Goal: Navigation & Orientation: Find specific page/section

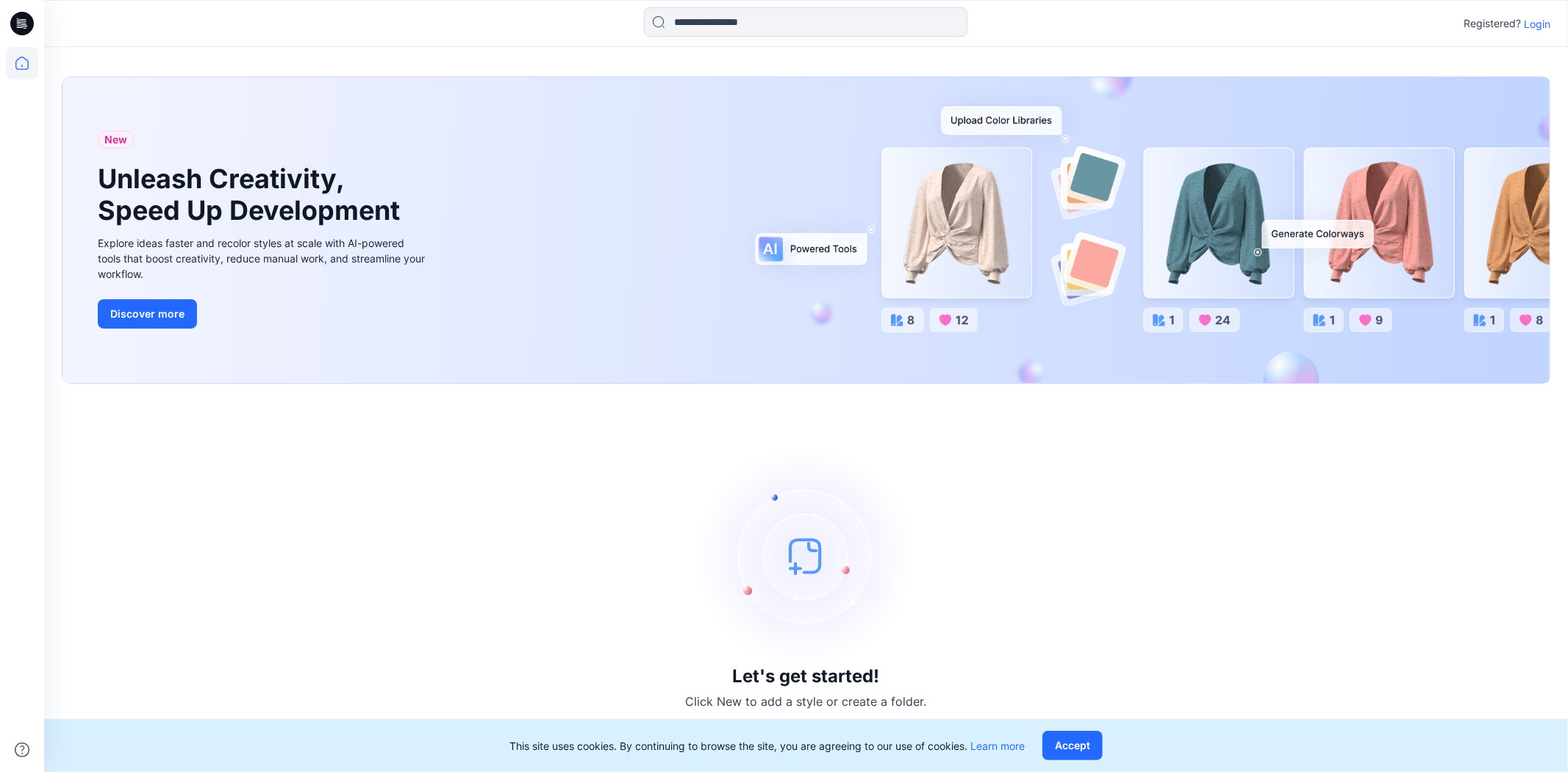
click at [1527, 24] on p "Login" at bounding box center [1537, 23] width 26 height 15
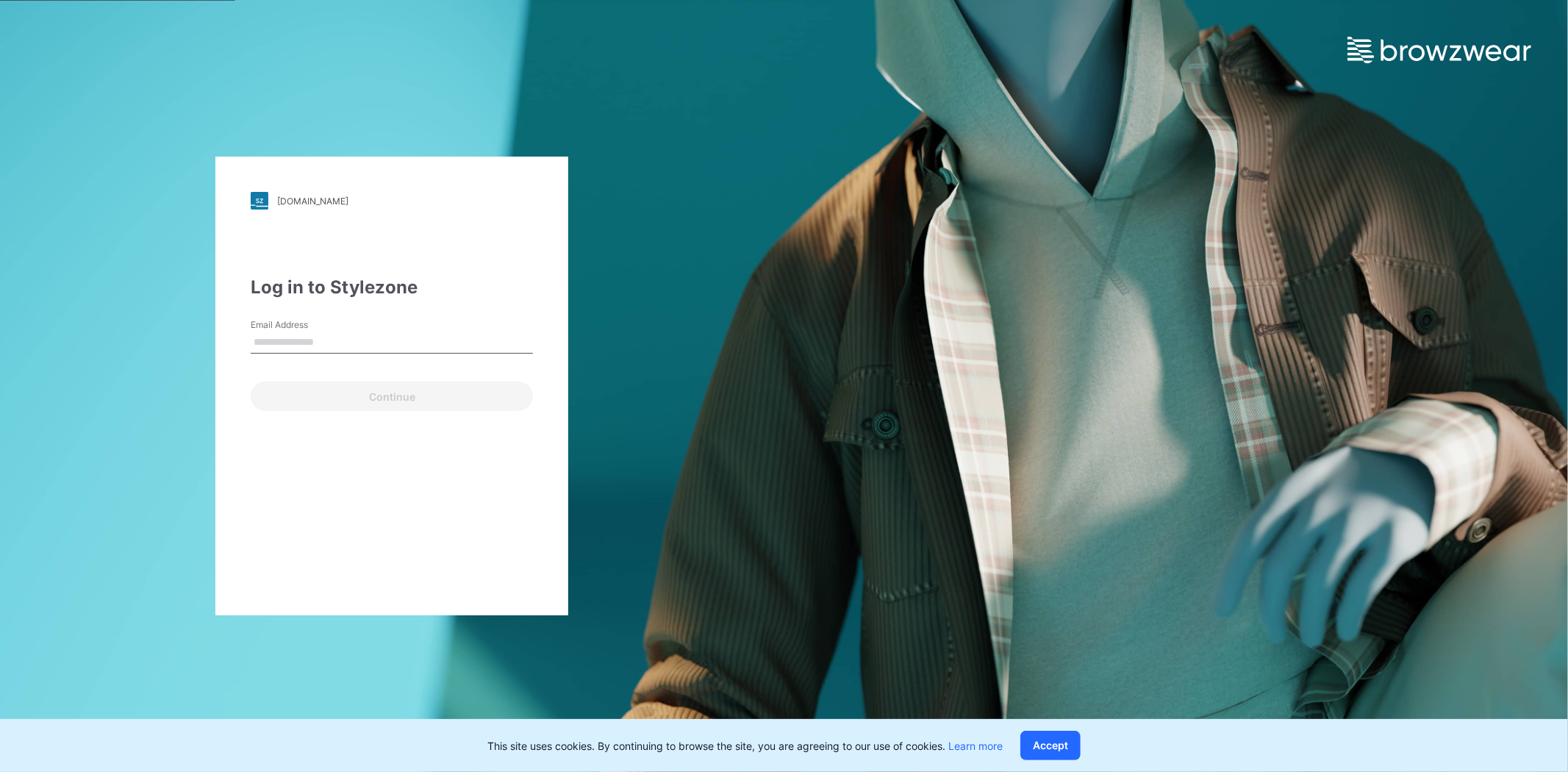
type input "**********"
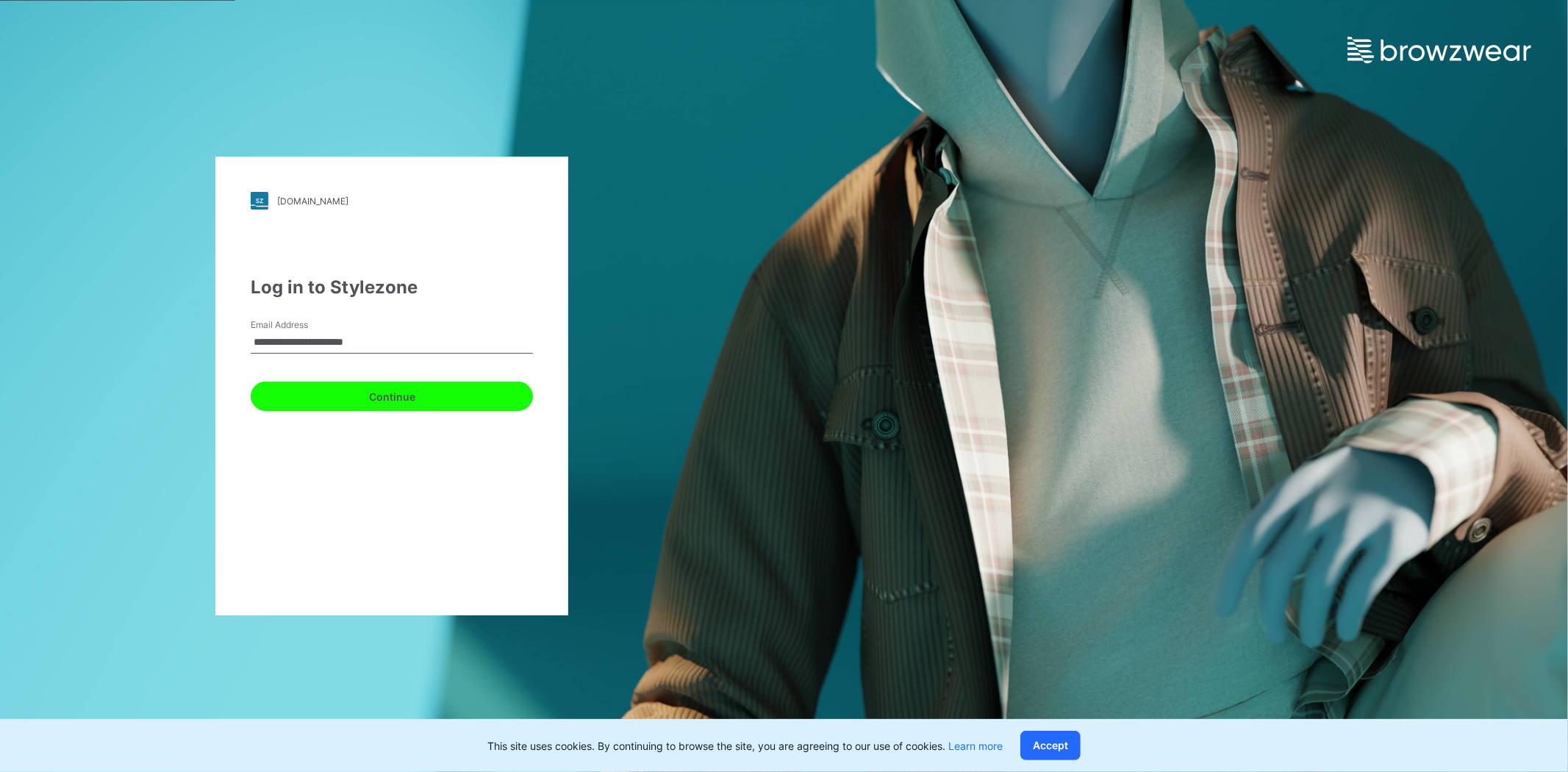
click at [351, 399] on button "Continue" at bounding box center [392, 396] width 282 height 29
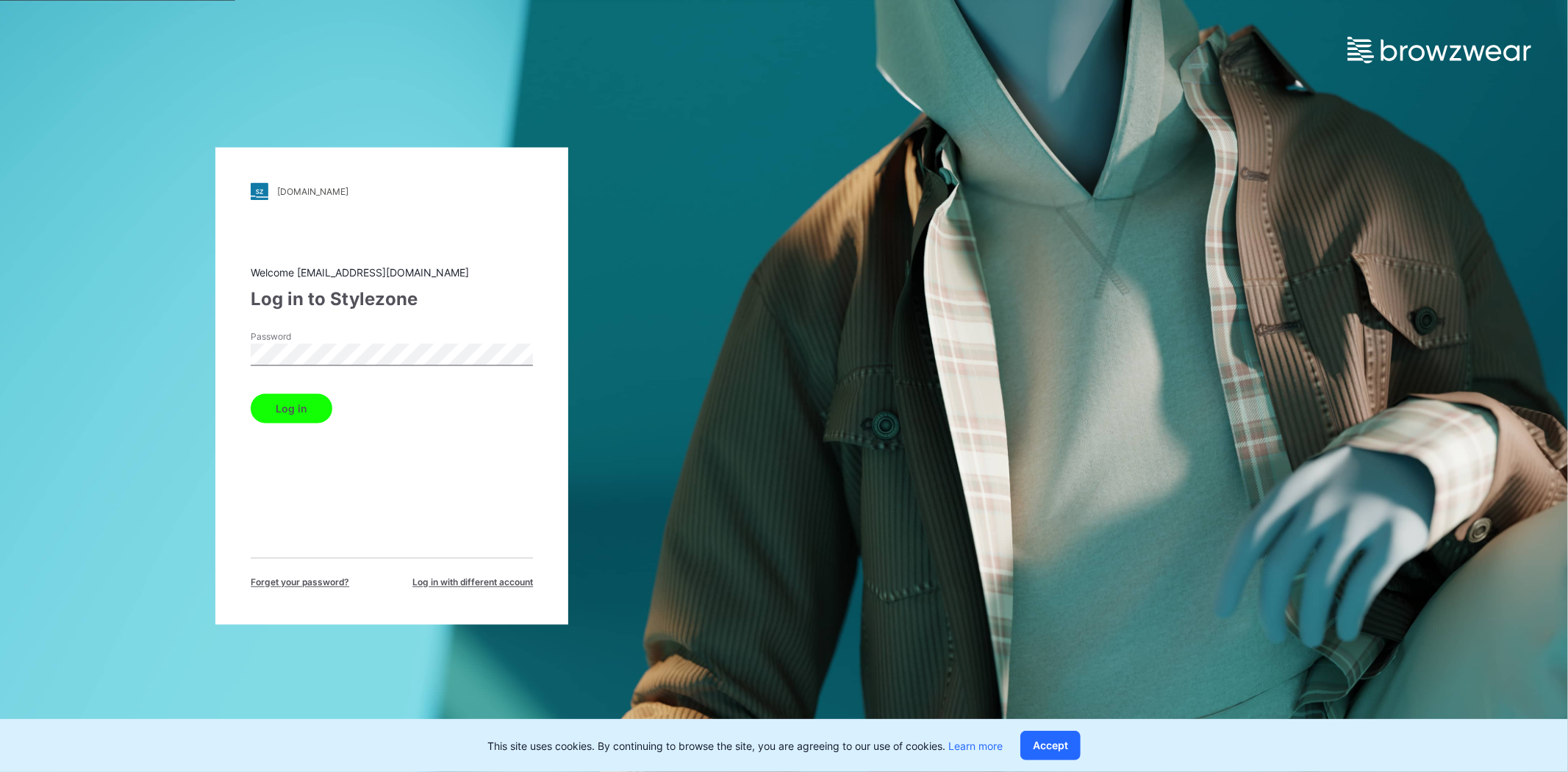
click at [312, 409] on button "Log in" at bounding box center [292, 409] width 81 height 29
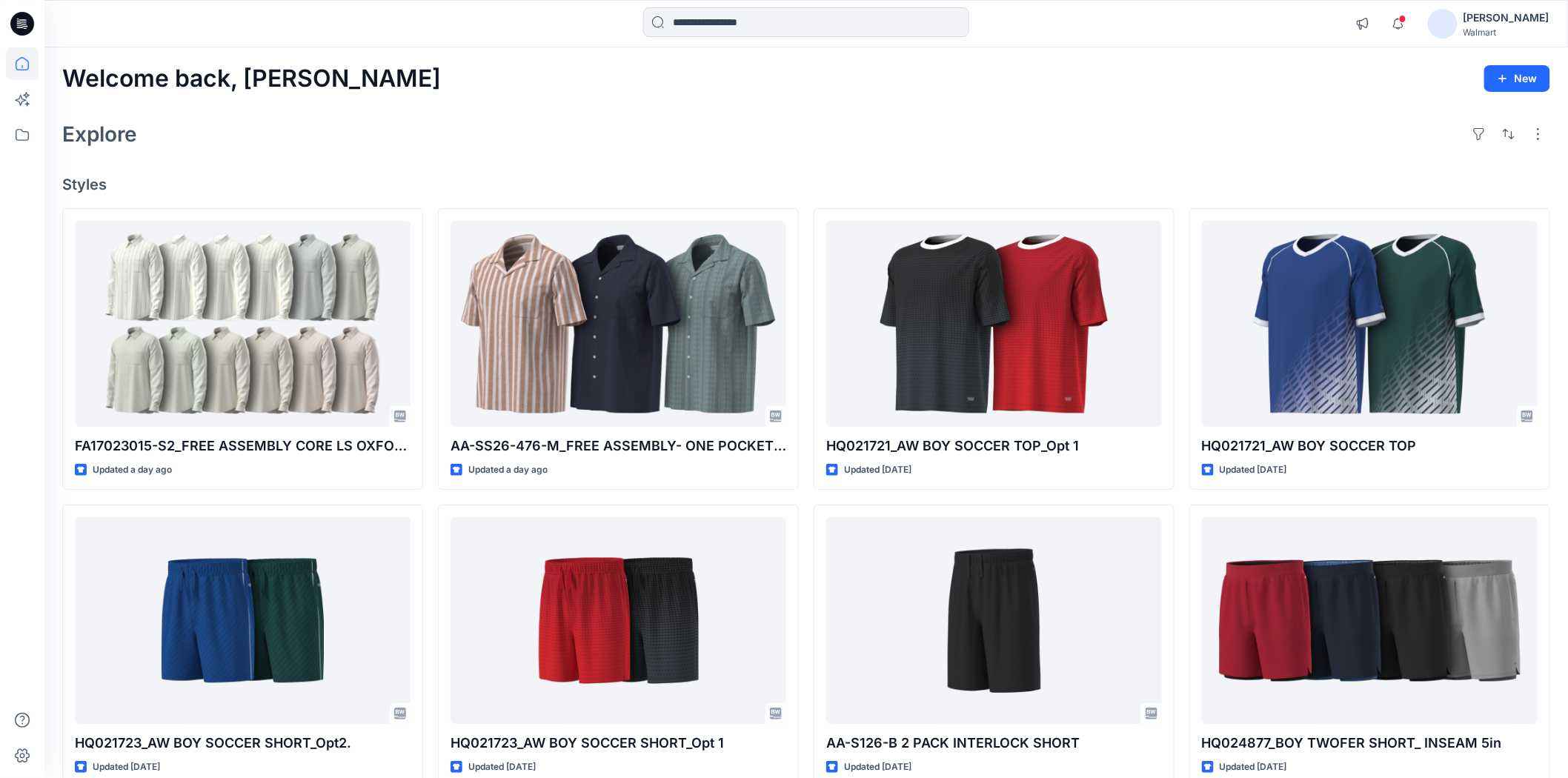
click at [501, 158] on div "Welcome back, Shabbir New Explore Styles FA17023015-S2_FREE ASSEMBLY CORE LS OX…" at bounding box center [806, 601] width 1524 height 1107
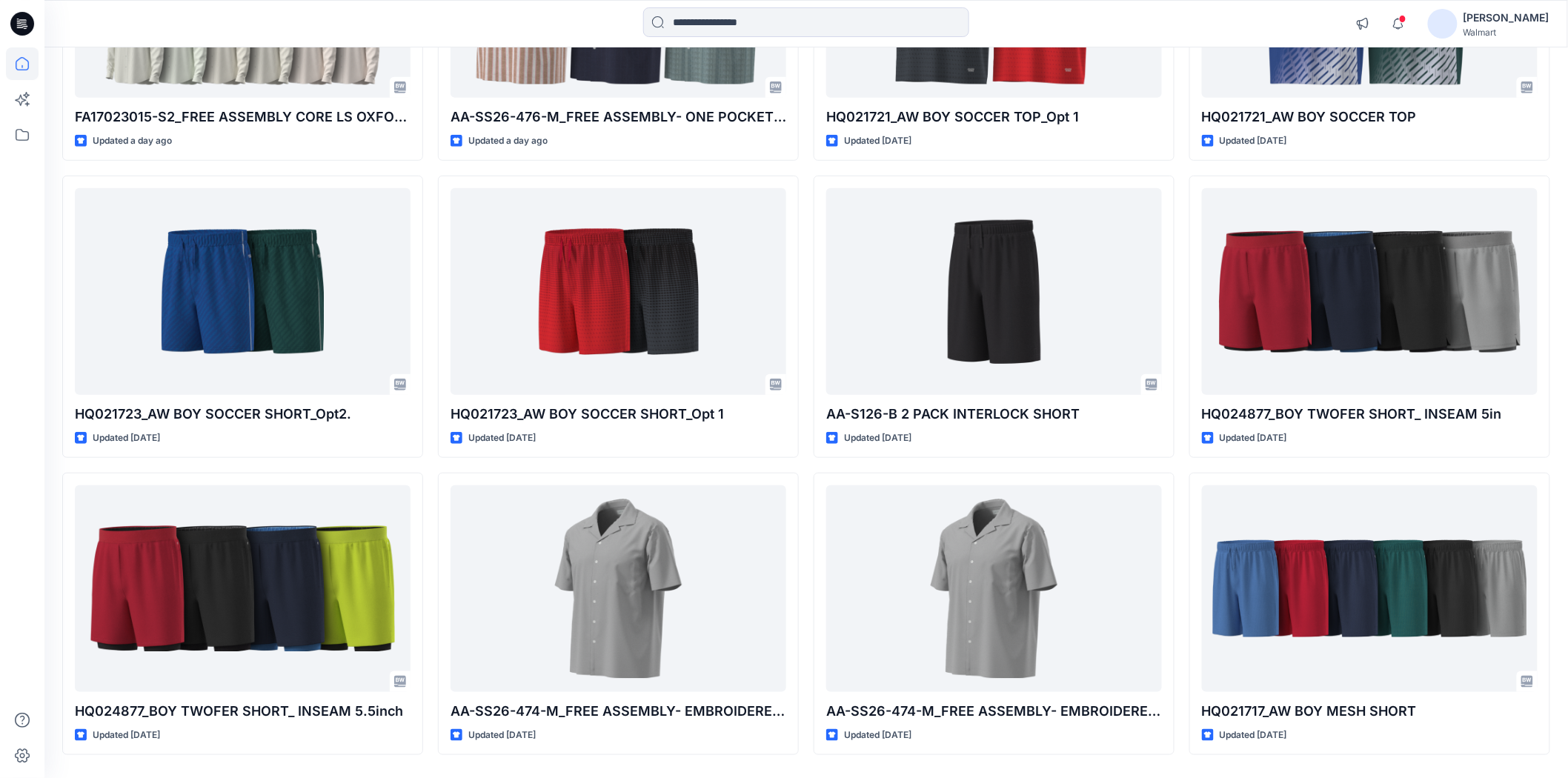
scroll to position [378, 0]
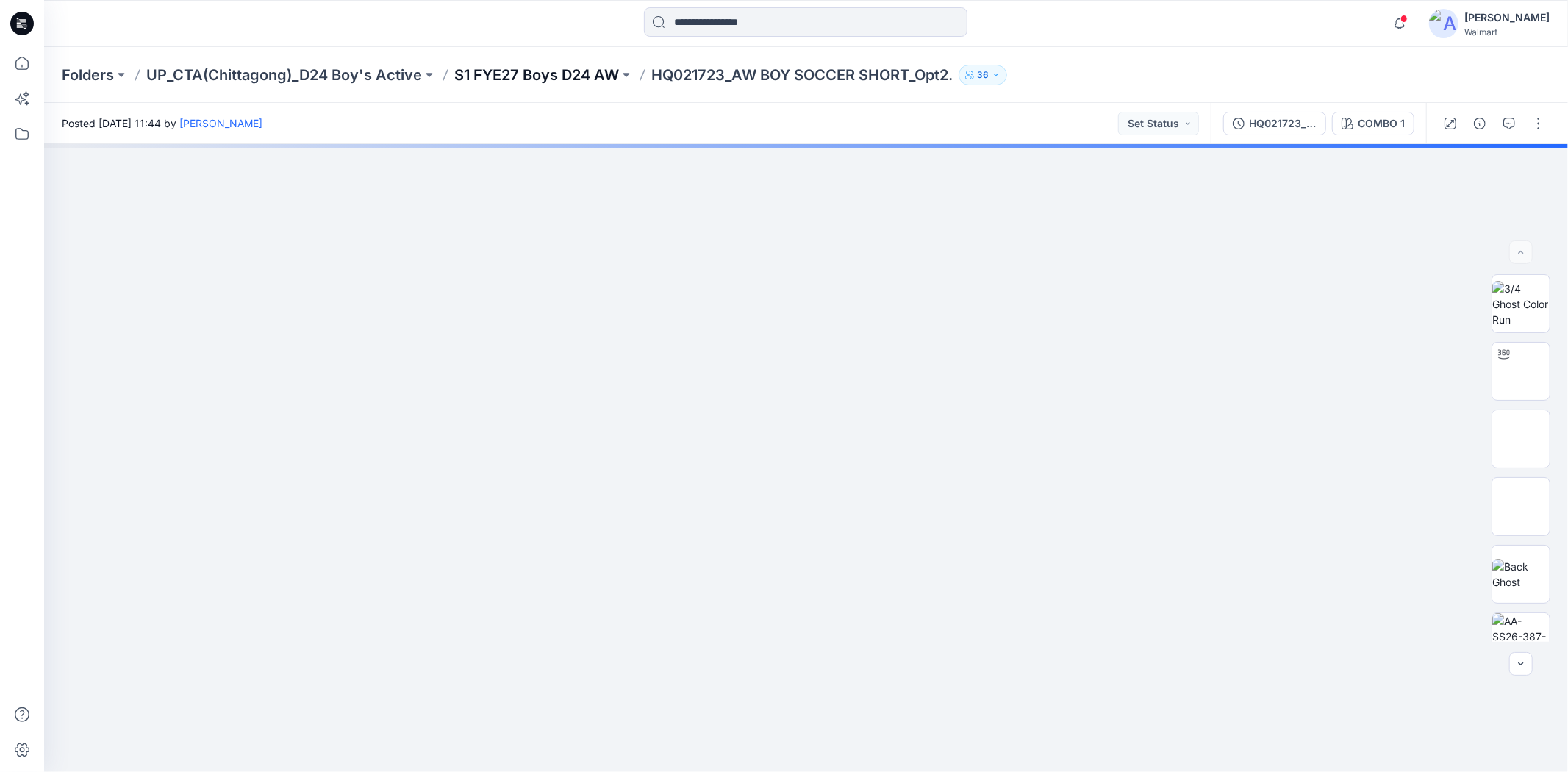
click at [567, 78] on p "S1 FYE27 Boys D24 AW" at bounding box center [536, 75] width 165 height 21
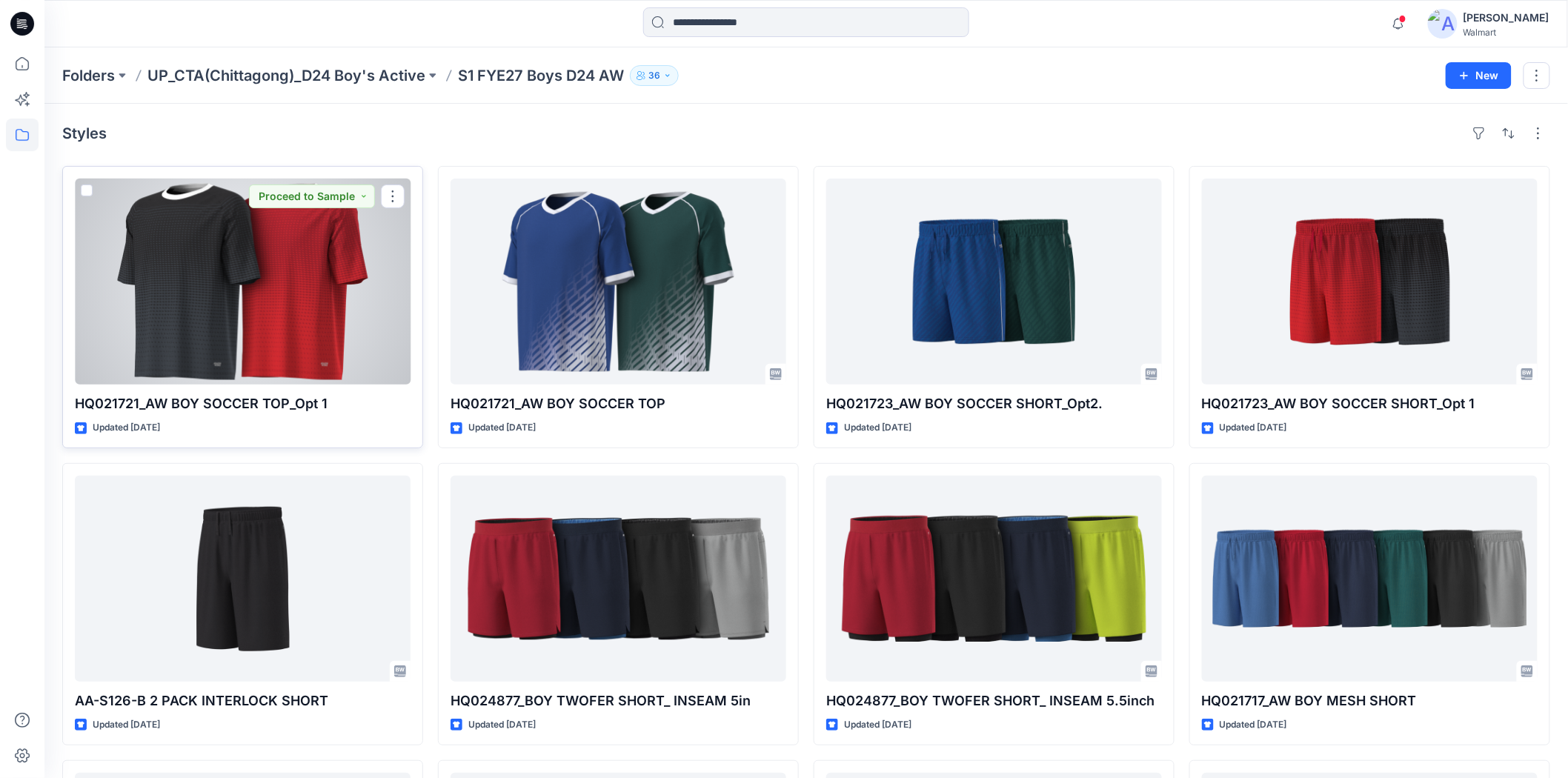
click at [283, 291] on div at bounding box center [243, 281] width 336 height 206
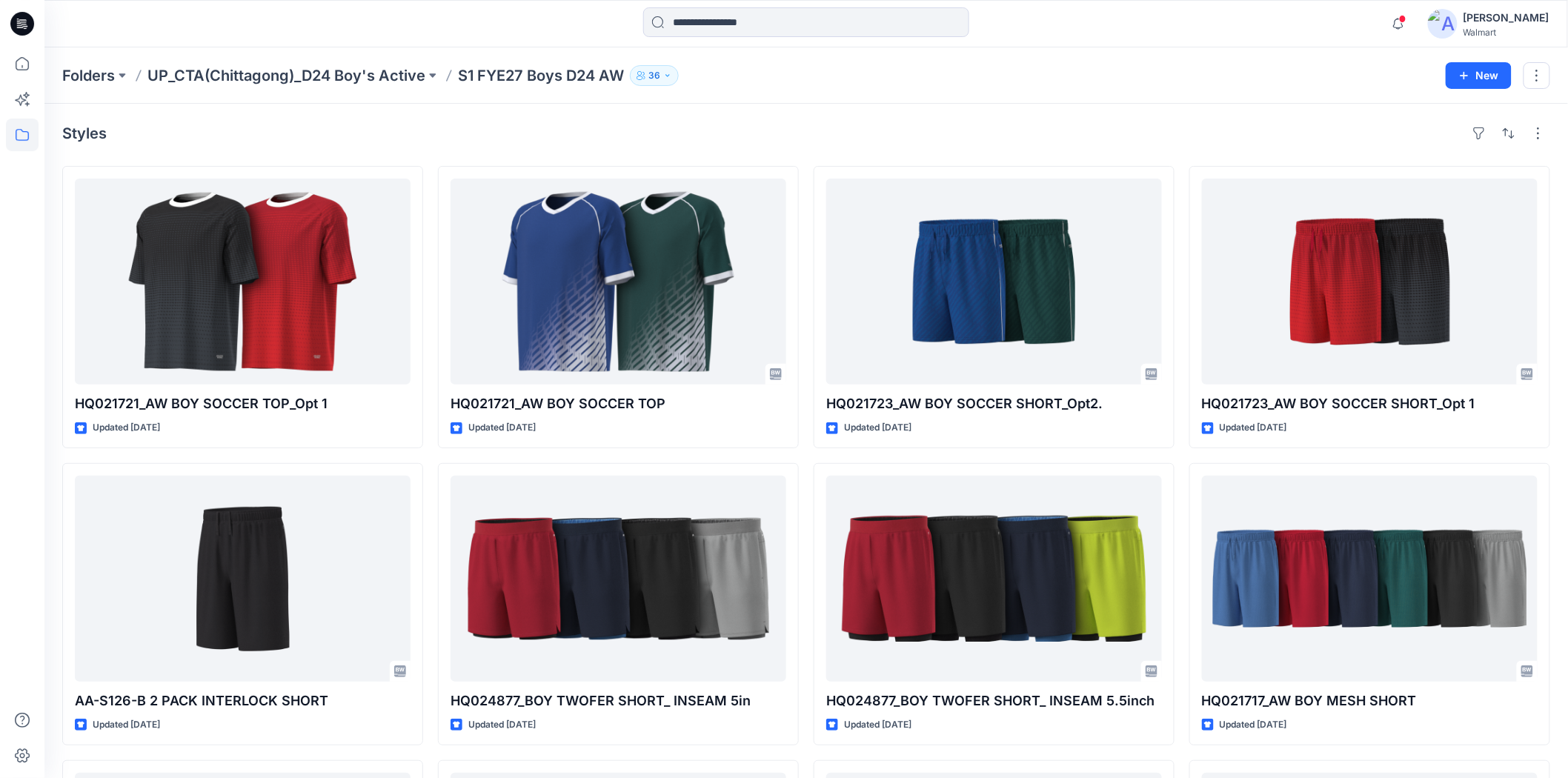
click at [1086, 121] on div "Styles" at bounding box center [806, 133] width 1488 height 24
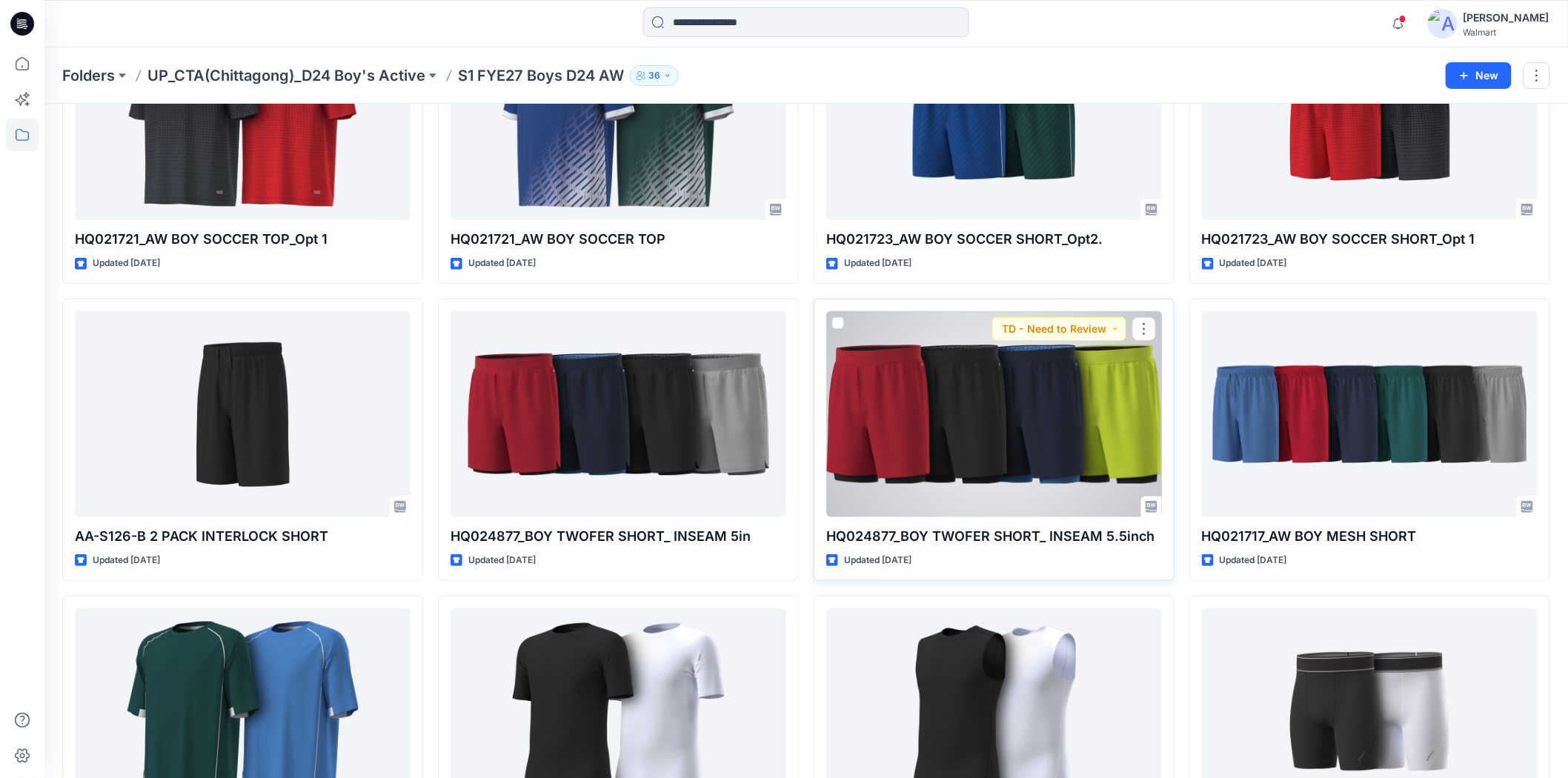
scroll to position [82, 0]
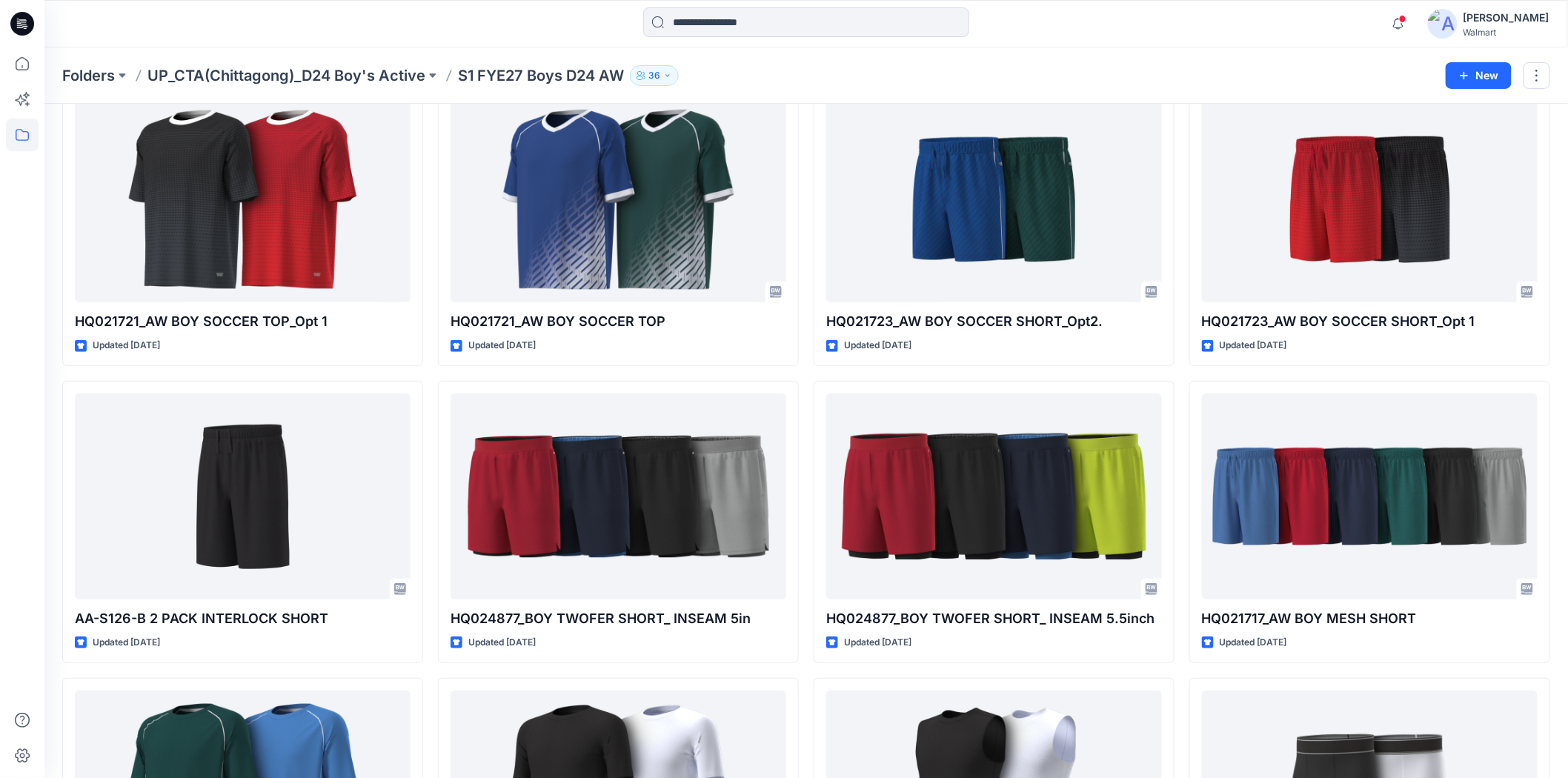
click at [1056, 54] on div "Folders UP_CTA(Chittagong)_D24 Boy's Active S1 FYE27 Boys D24 AW 36 New" at bounding box center [806, 75] width 1524 height 56
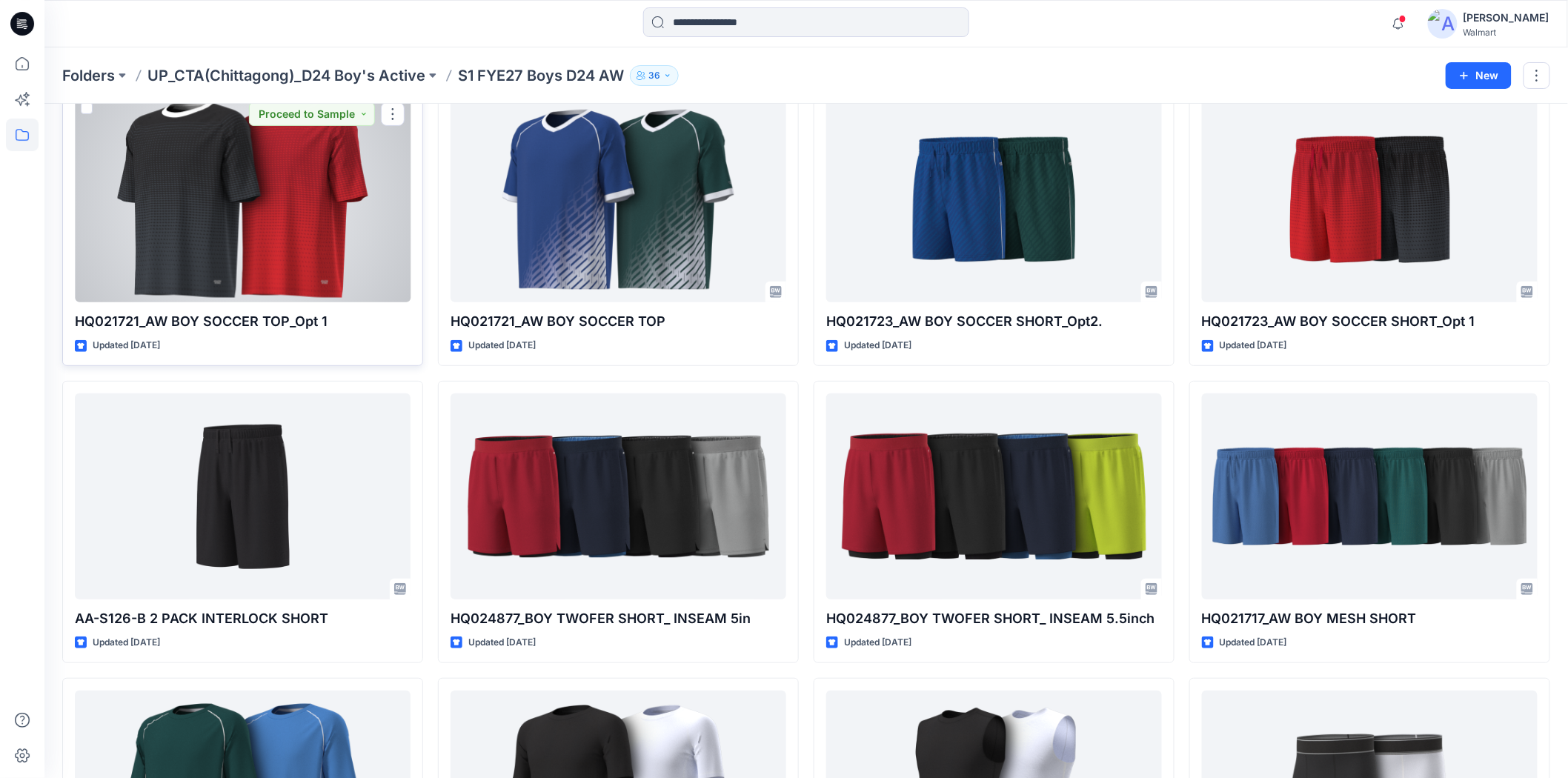
drag, startPoint x: 300, startPoint y: 267, endPoint x: 312, endPoint y: 263, distance: 12.6
click at [300, 267] on div at bounding box center [243, 199] width 336 height 206
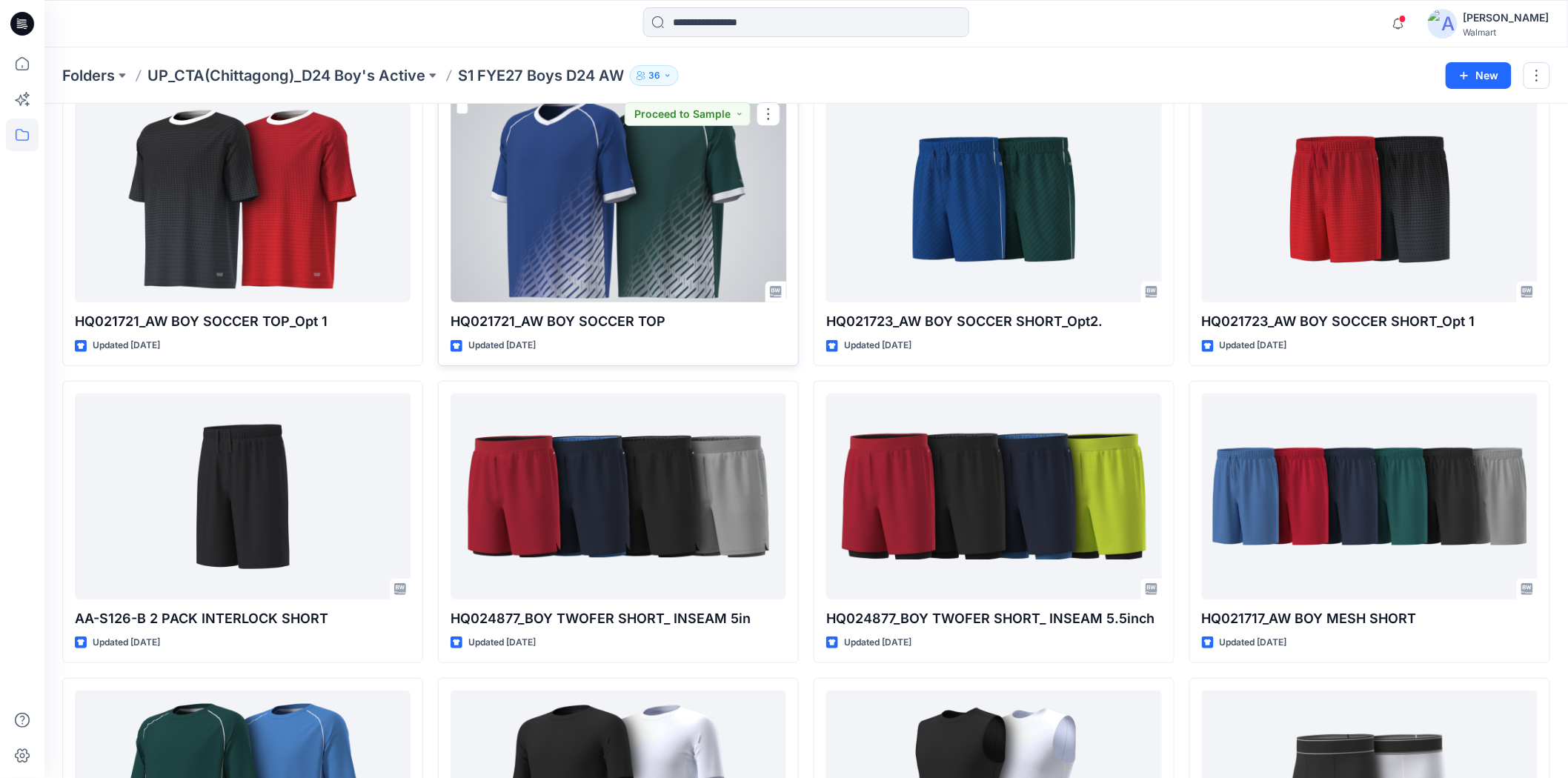
scroll to position [0, 0]
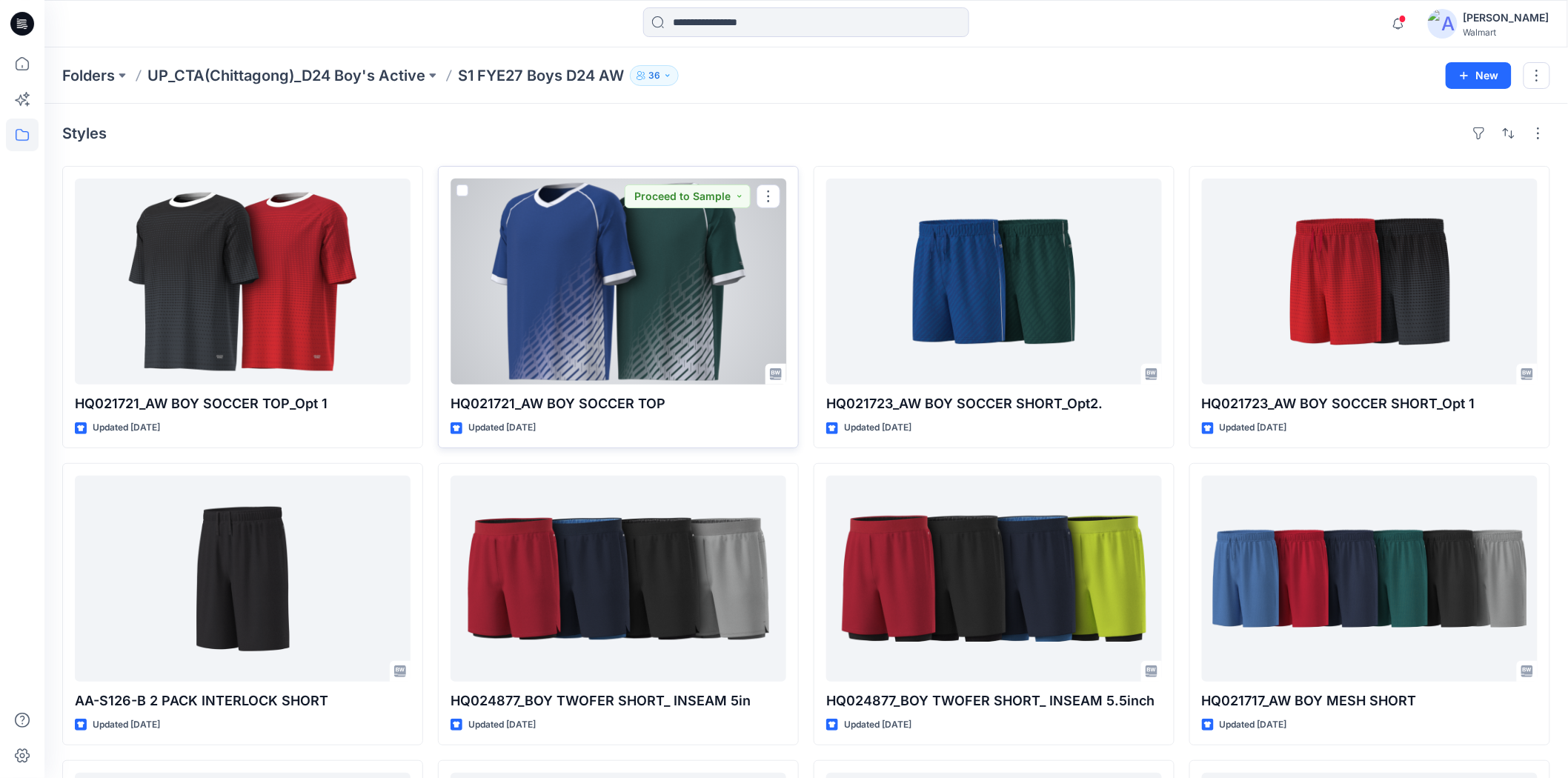
click at [610, 312] on div at bounding box center [619, 281] width 336 height 206
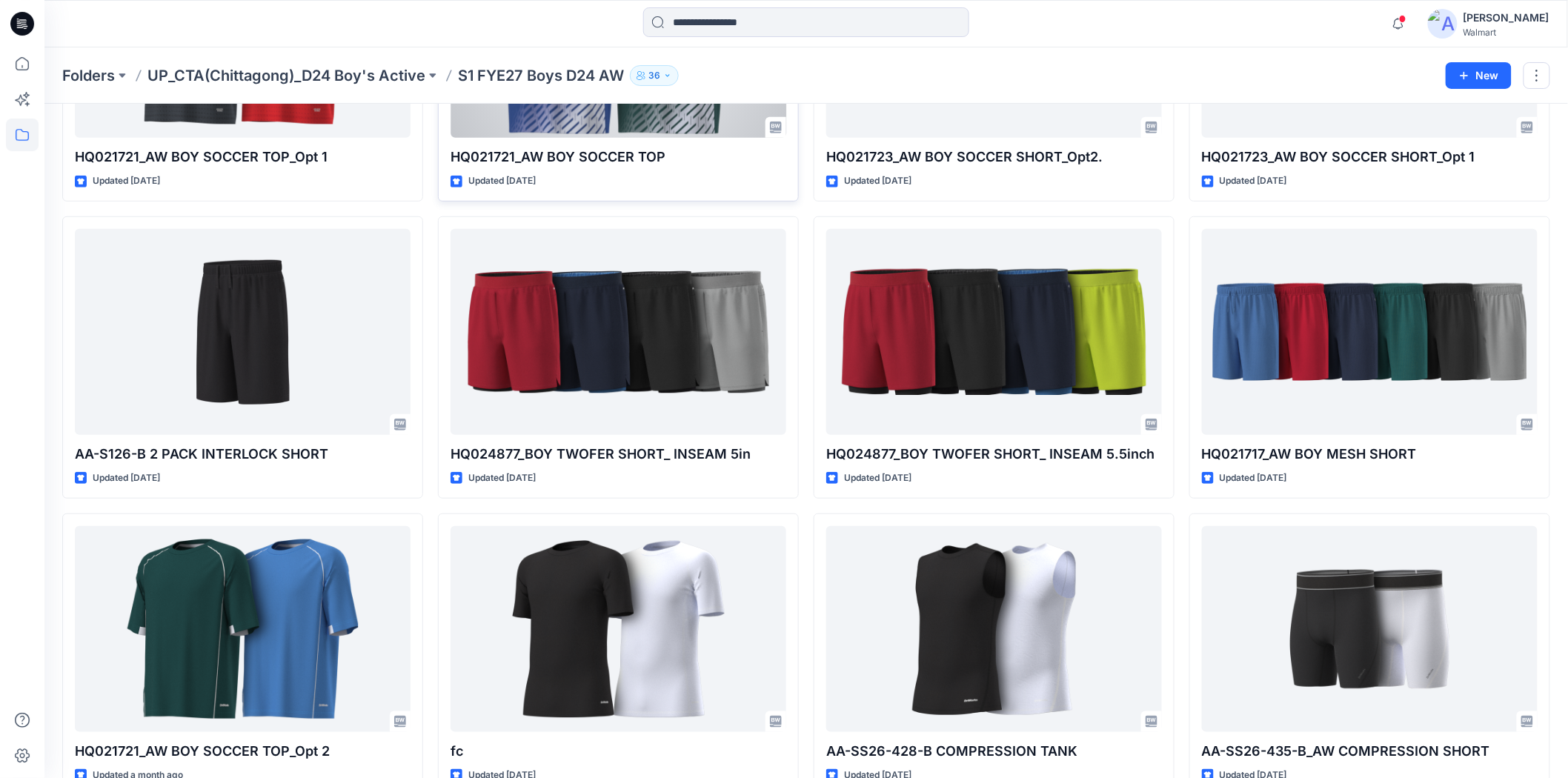
scroll to position [329, 0]
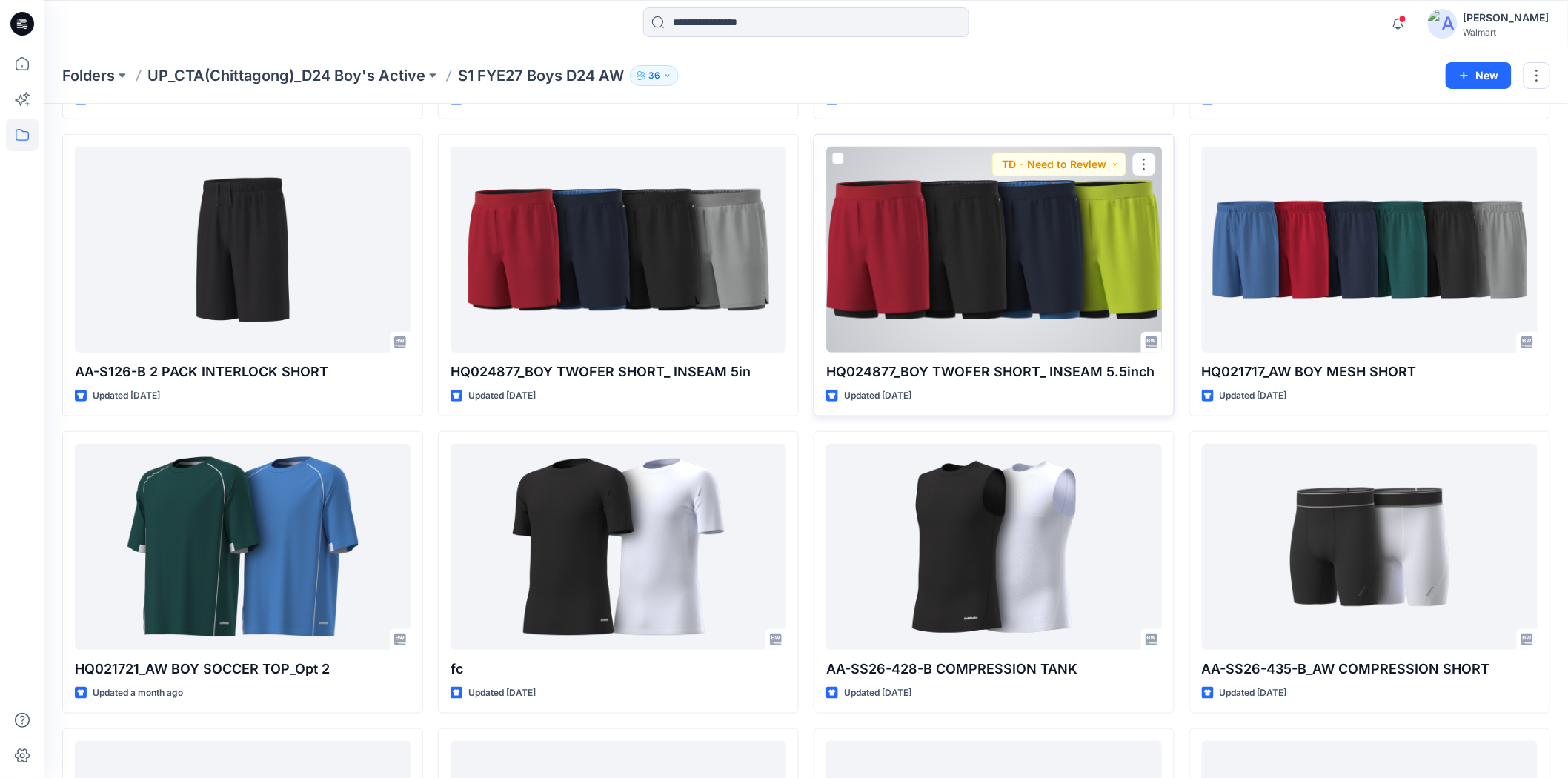
click at [889, 324] on div at bounding box center [994, 250] width 336 height 206
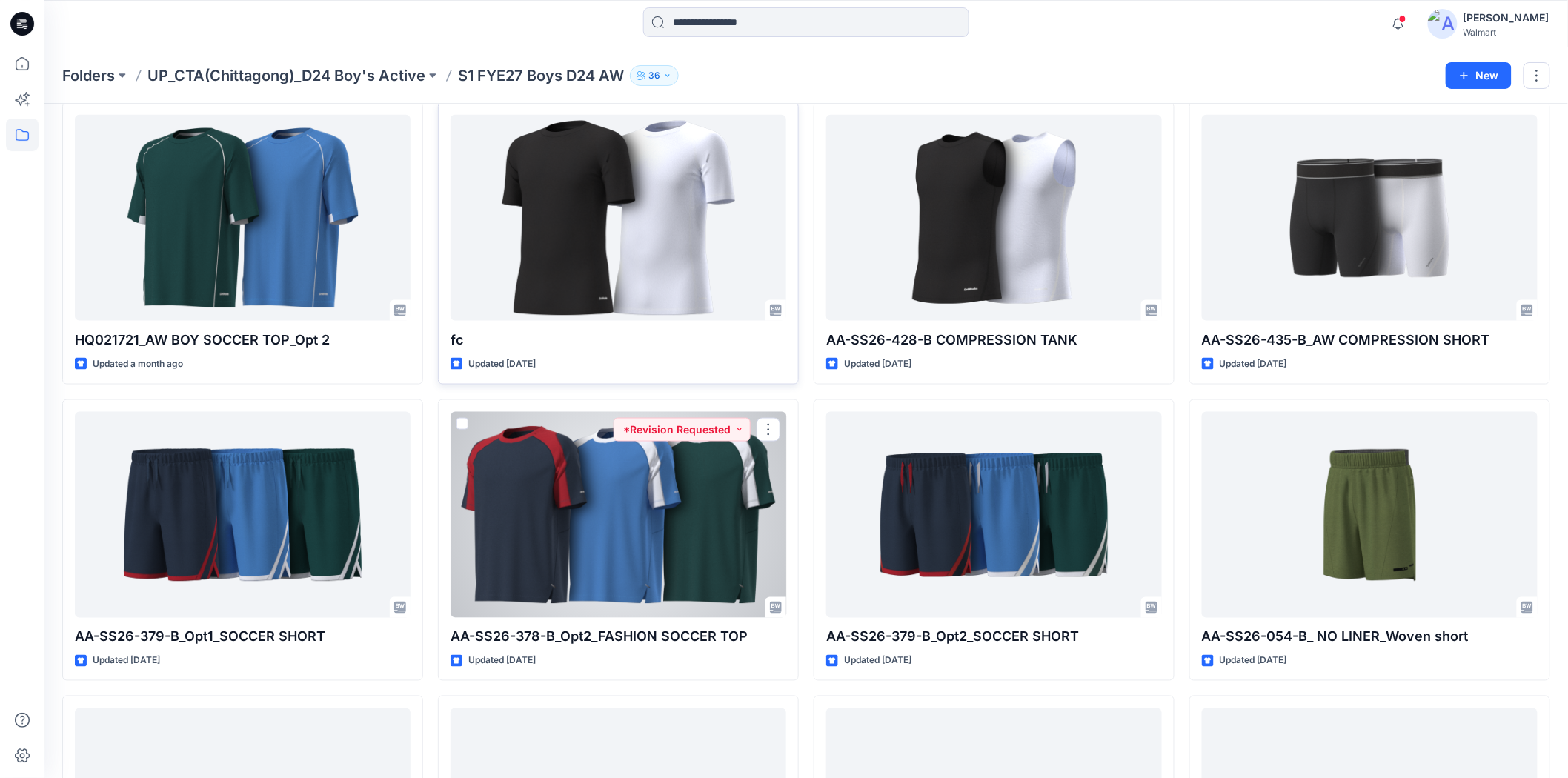
scroll to position [741, 0]
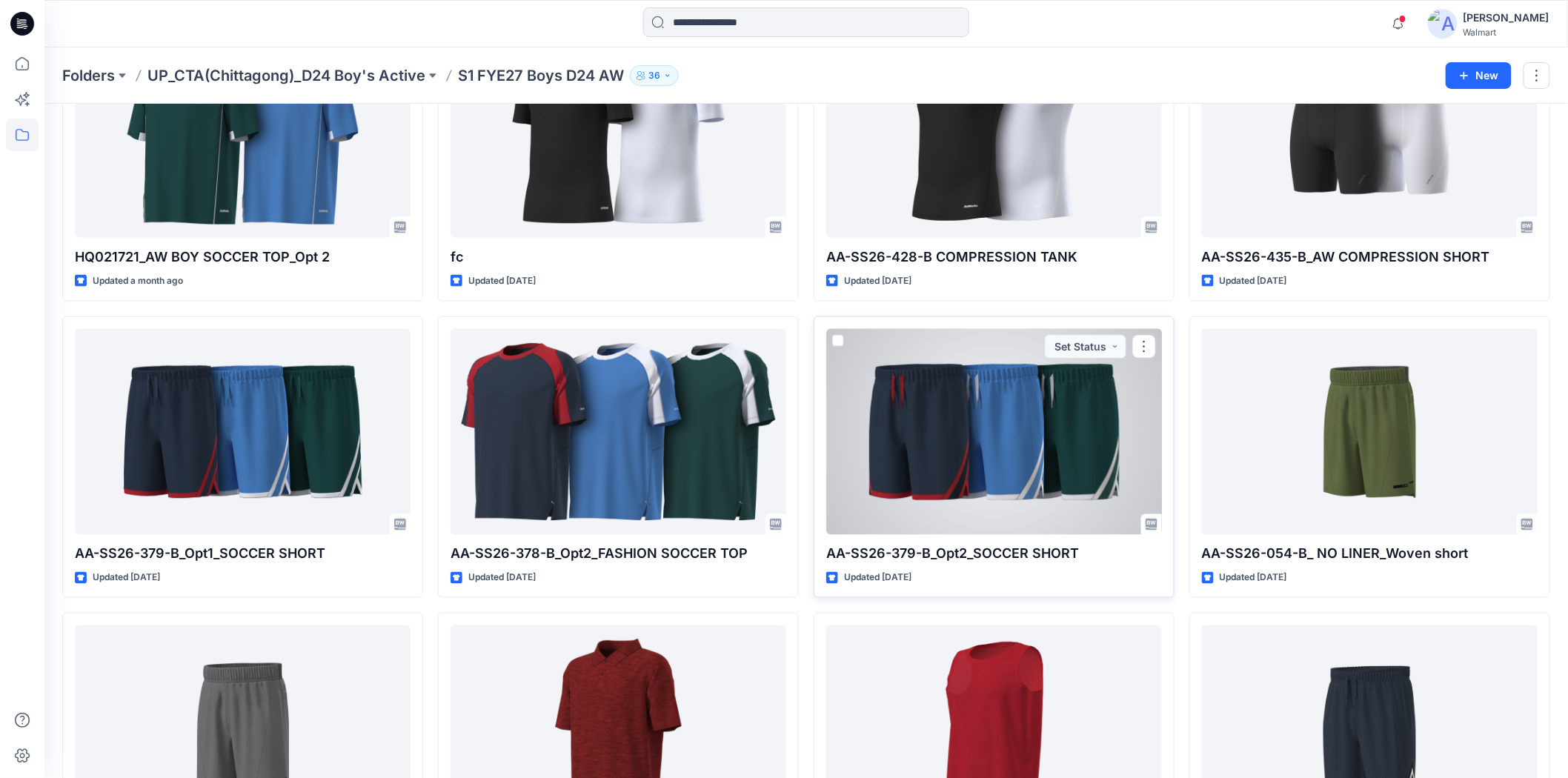
click at [1016, 432] on div at bounding box center [994, 432] width 336 height 206
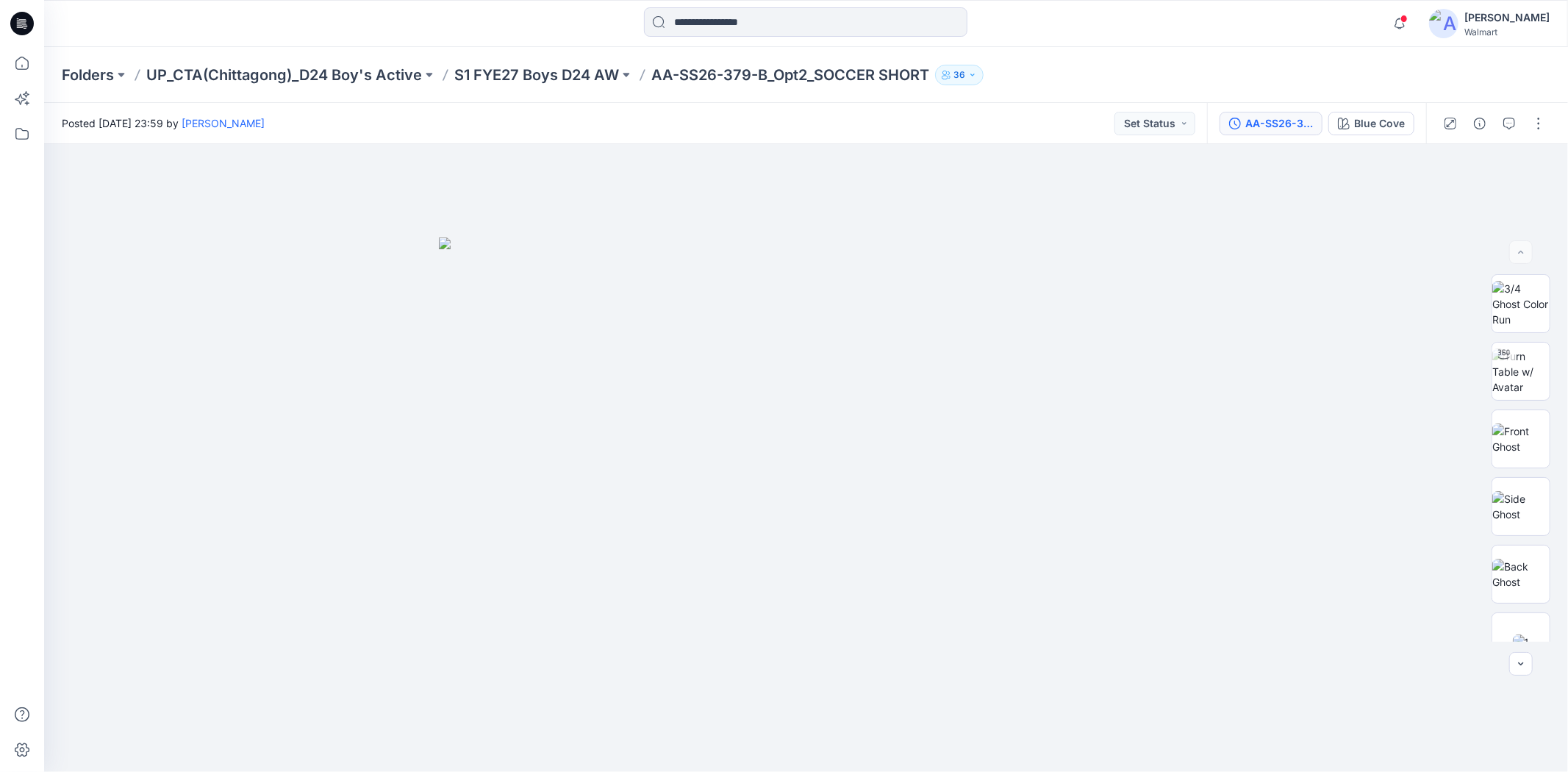
click at [1245, 118] on div "AA-SS26-379-B_SOCCER SHORT-OPT2" at bounding box center [1279, 123] width 68 height 16
click at [1052, 65] on div "Folders UP_CTA(Chittagong)_D24 Boy's Active S1 FYE27 Boys D24 AW HQ021721_AW BO…" at bounding box center [749, 75] width 1374 height 21
click at [1199, 648] on div at bounding box center [806, 458] width 1524 height 628
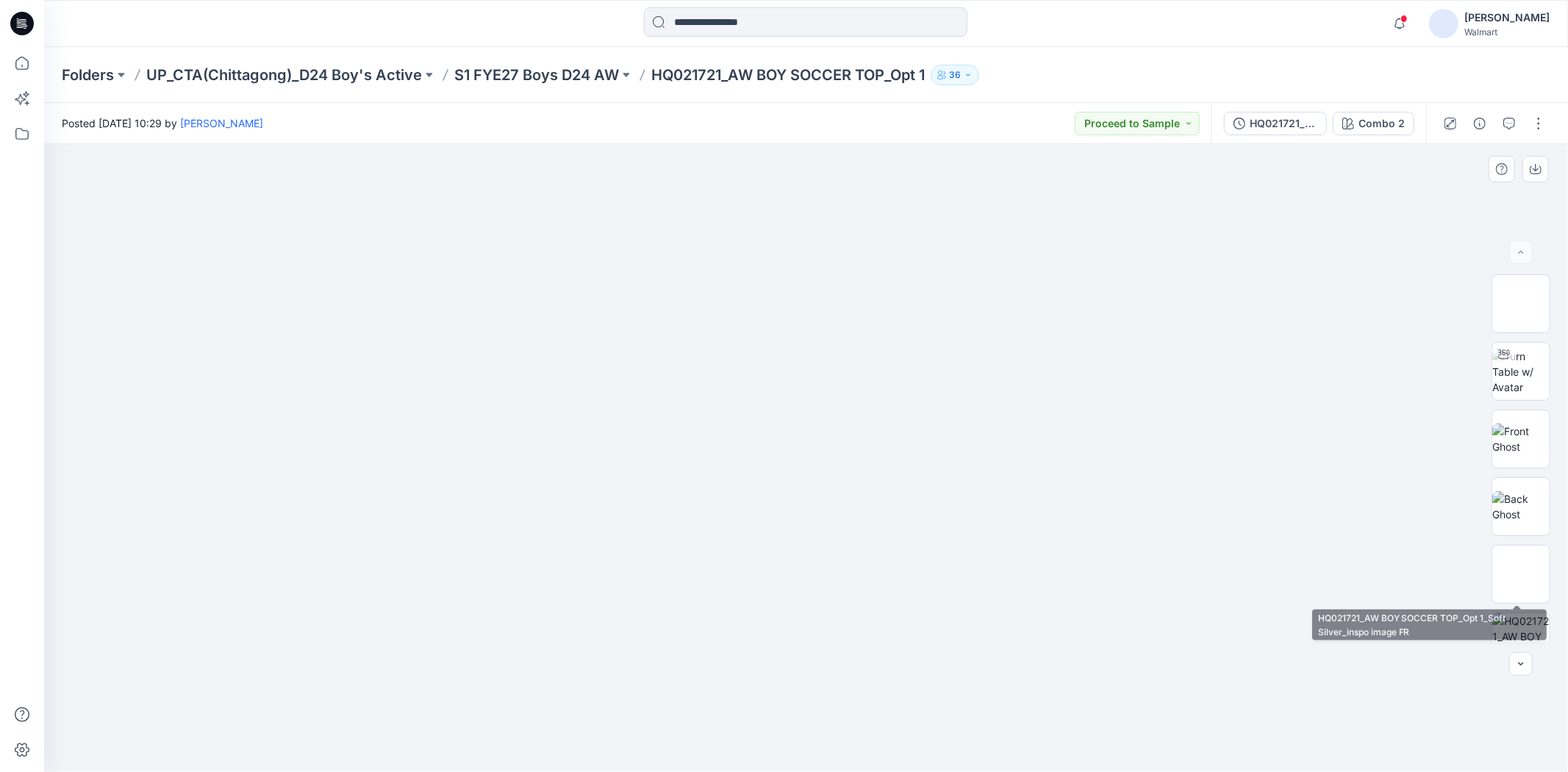
scroll to position [300, 0]
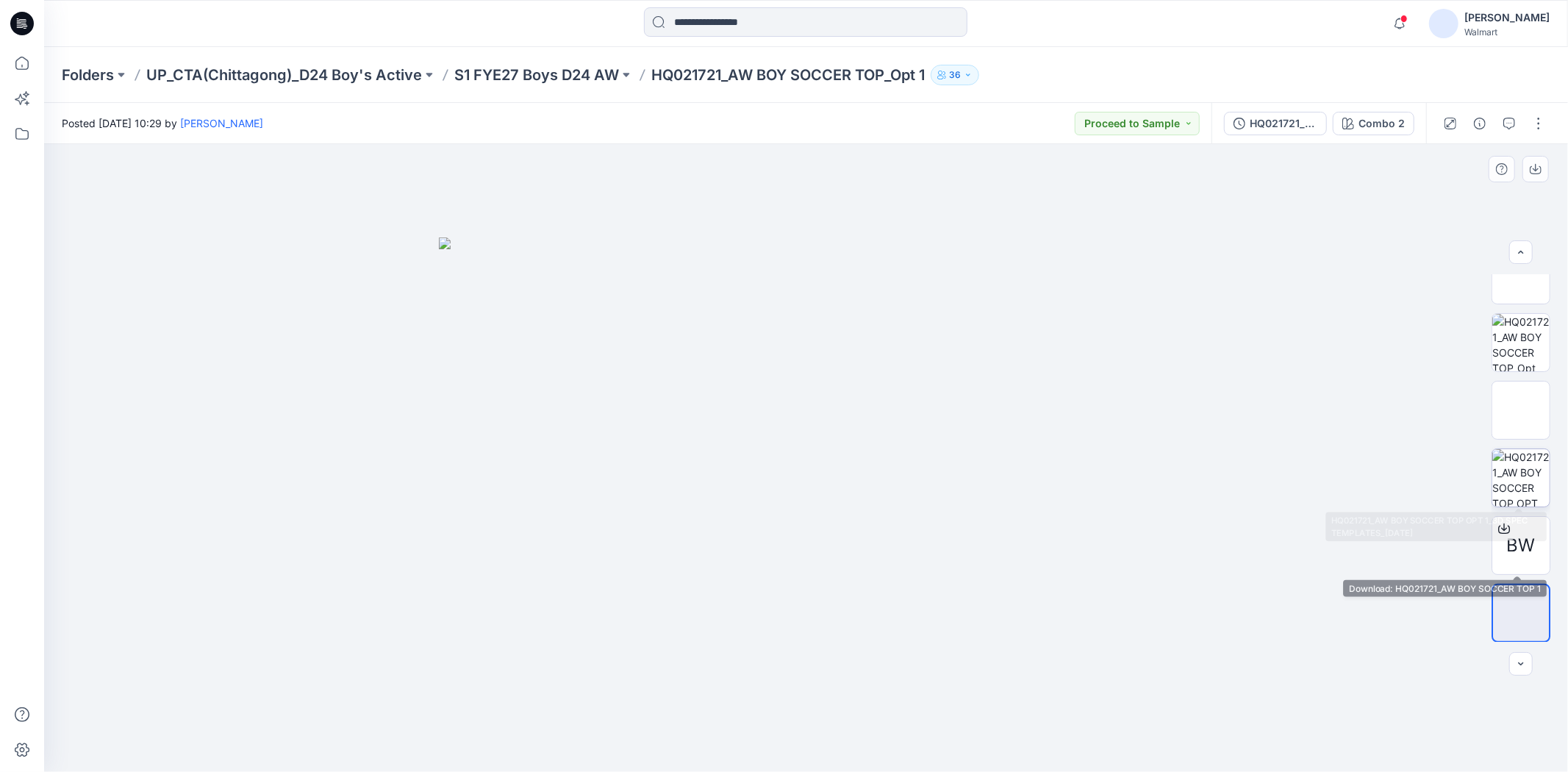
click at [1519, 472] on img at bounding box center [1521, 478] width 57 height 57
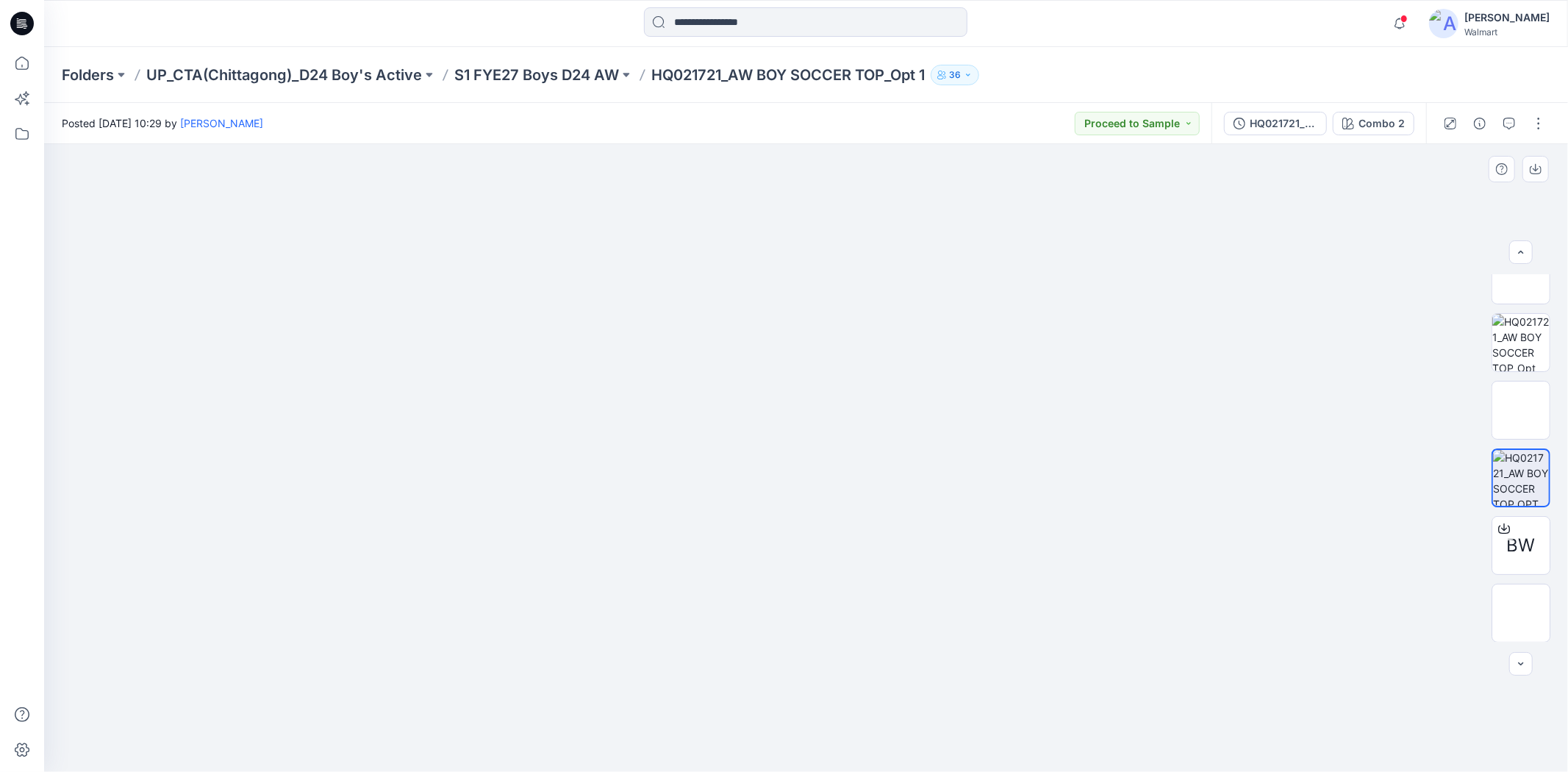
click at [833, 144] on img at bounding box center [806, 144] width 637 height 0
click at [1512, 119] on icon "button" at bounding box center [1509, 123] width 12 height 12
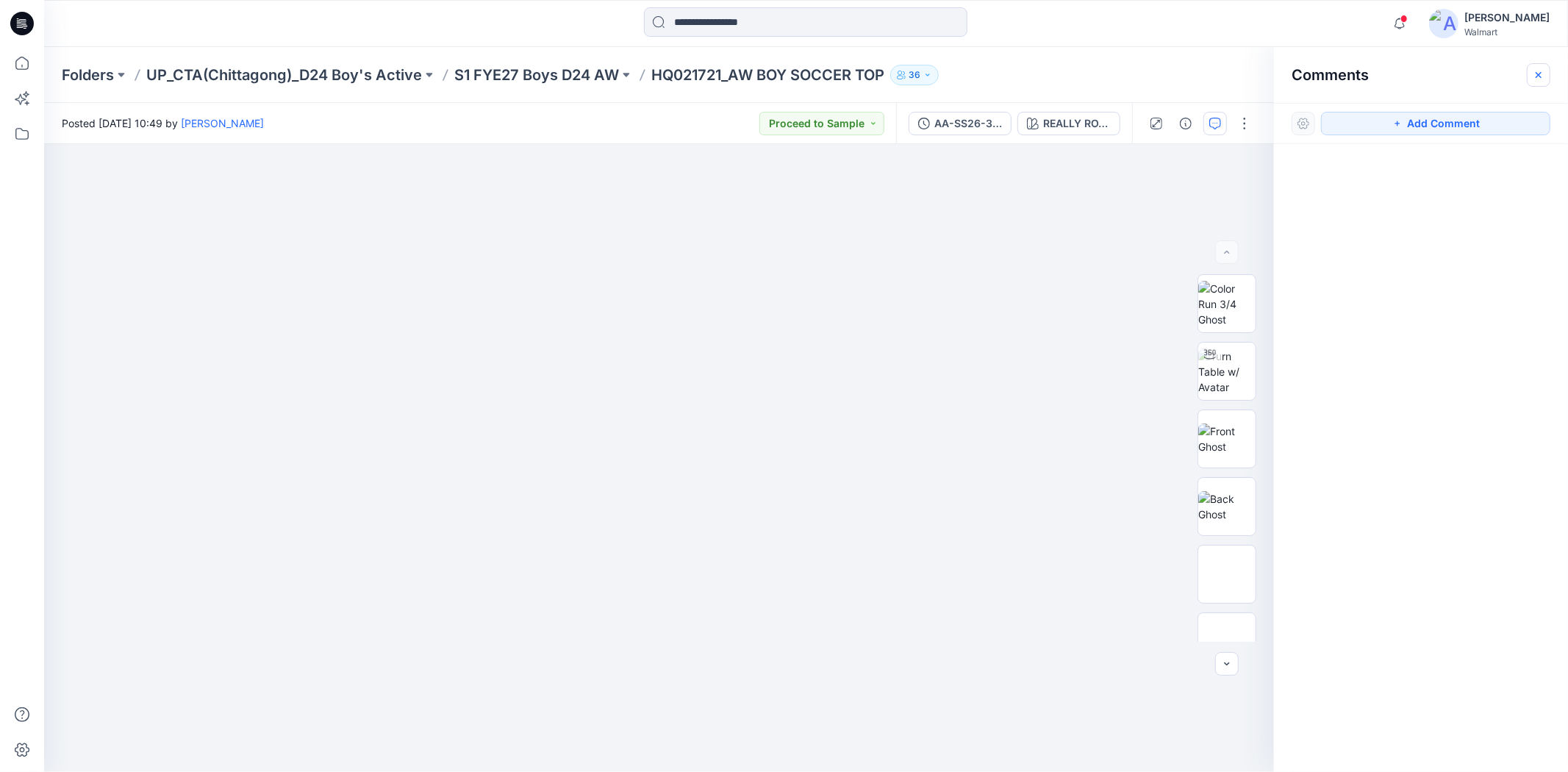
click at [1539, 74] on icon "button" at bounding box center [1538, 73] width 6 height 6
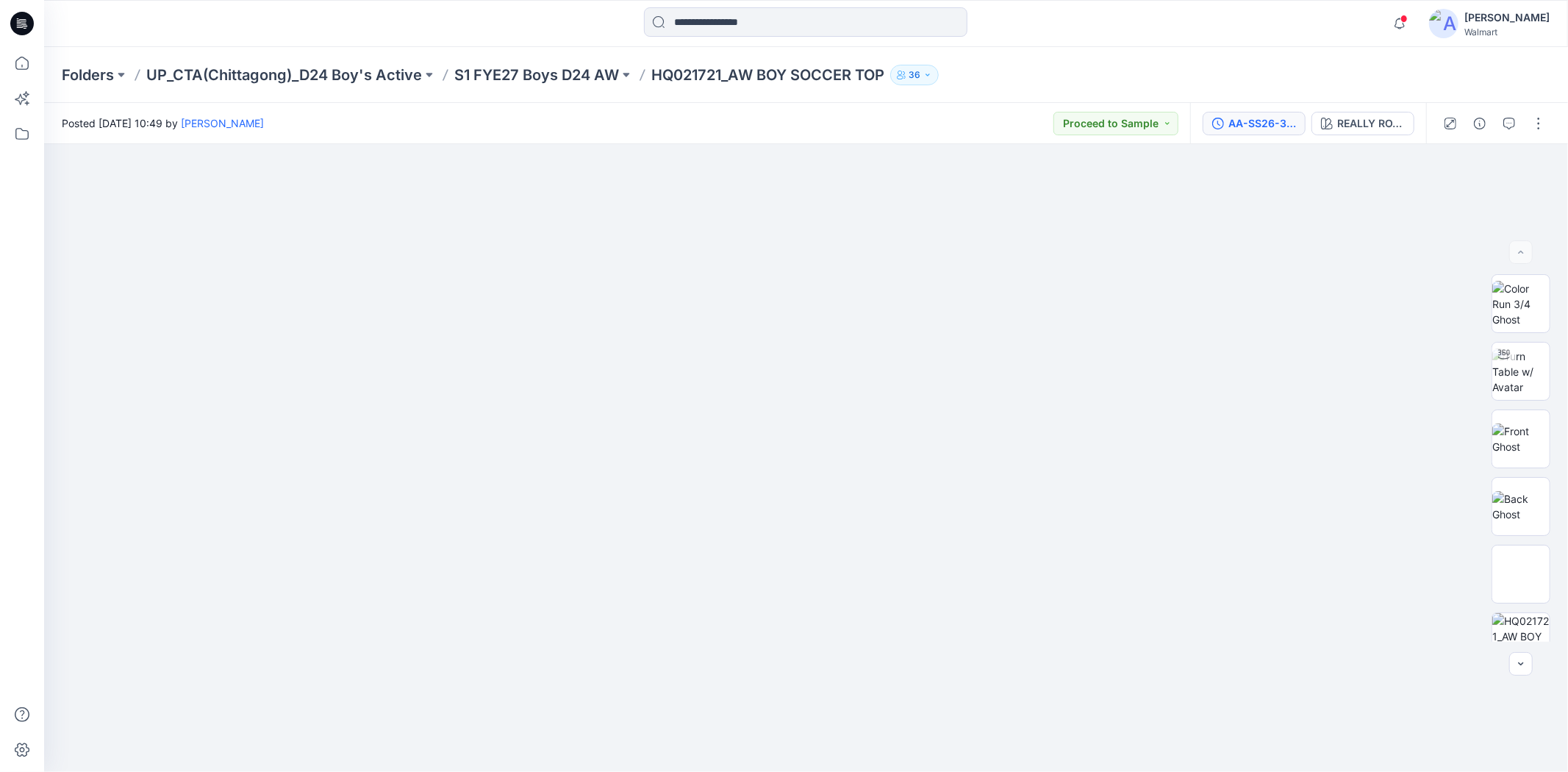
click at [1257, 125] on div "AA-SS26-387-B_SOCCER TOP" at bounding box center [1262, 123] width 68 height 16
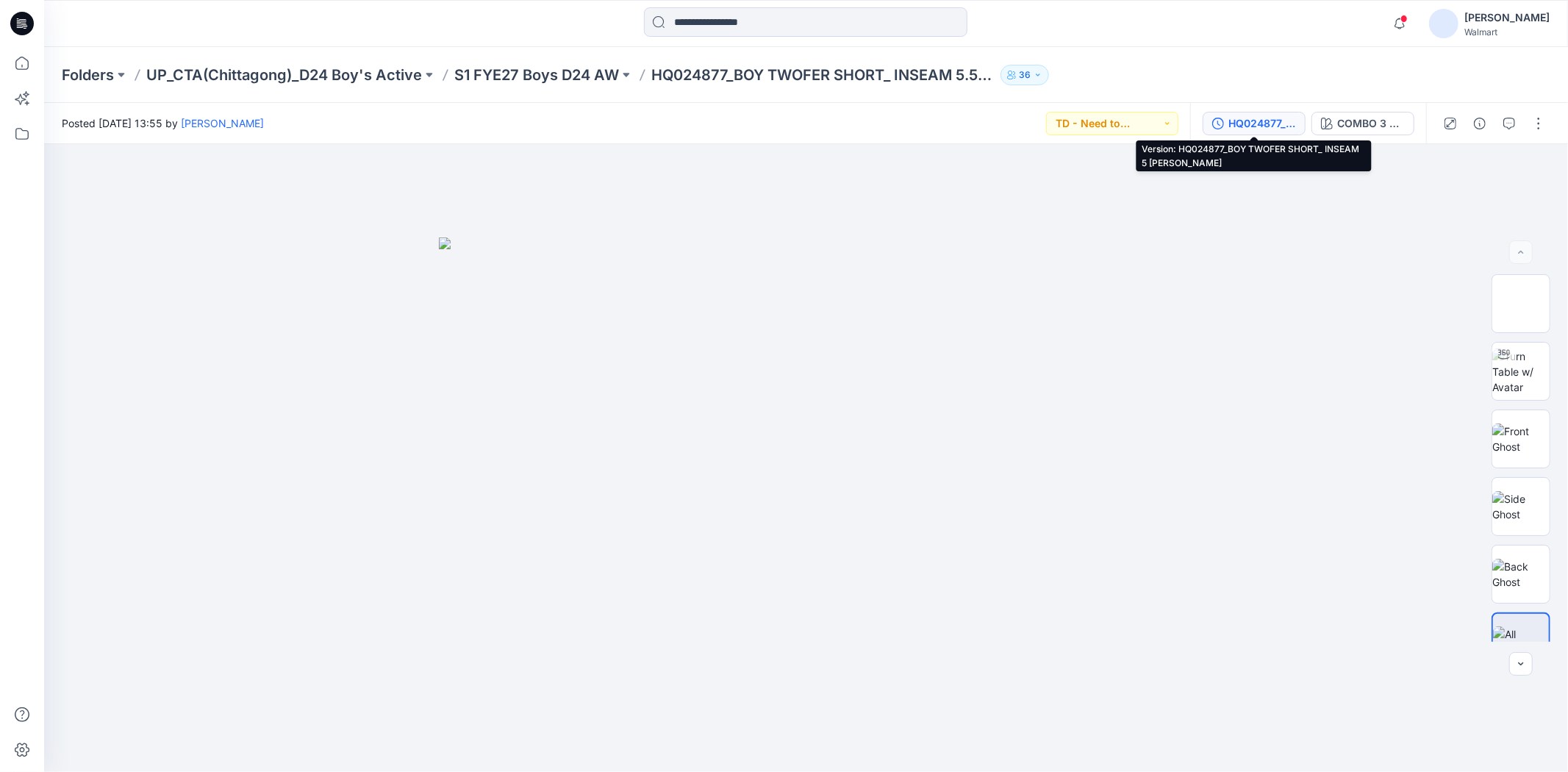
click at [1278, 121] on div "HQ024877_BOY TWOFER SHORT_ INSEAM 5 [PERSON_NAME]" at bounding box center [1262, 123] width 68 height 16
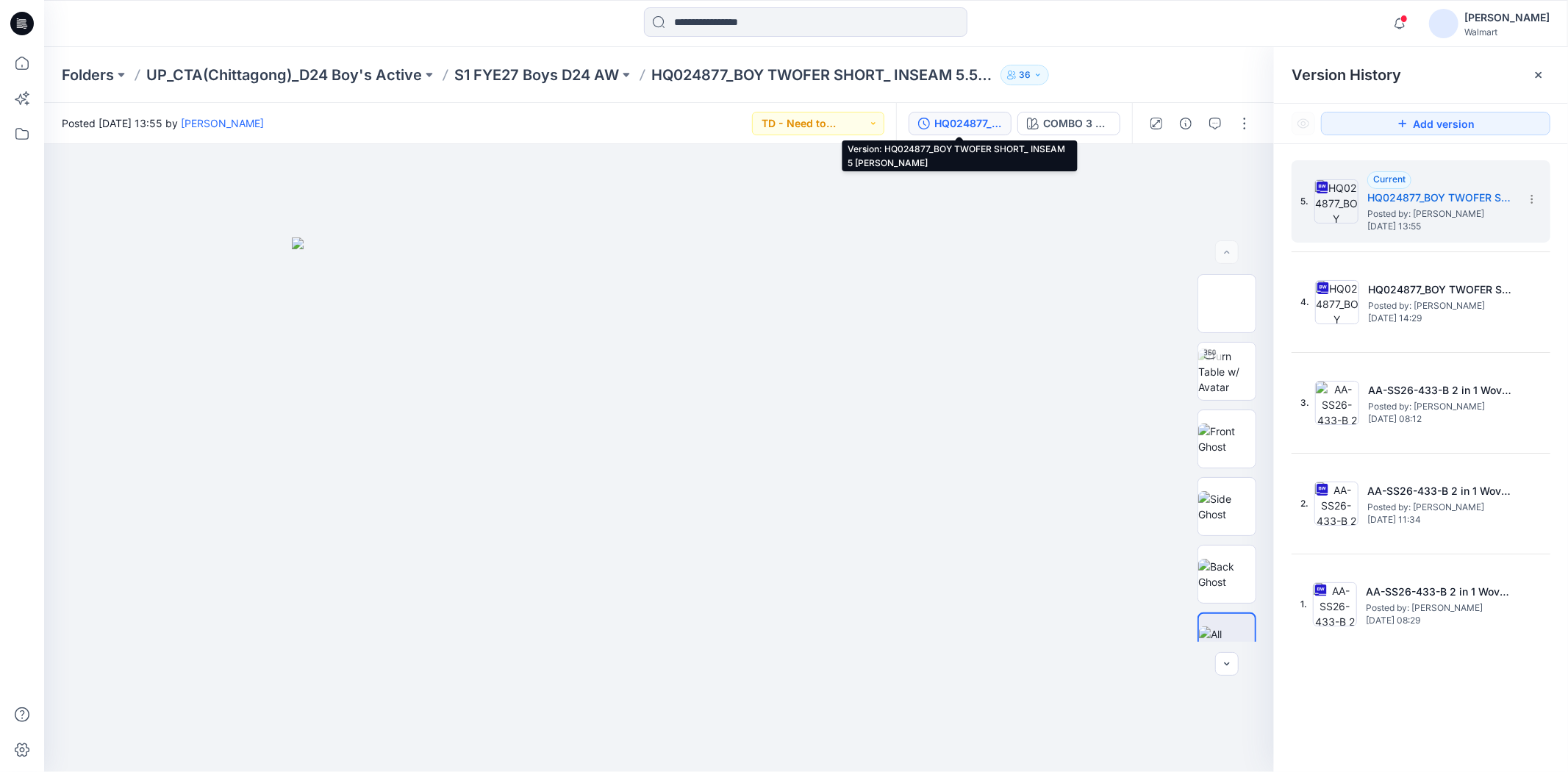
click at [1443, 718] on div "5. Current HQ024877_BOY TWOFER SHORT_ INSEAM 5 [PERSON_NAME] Posted by: [PERSON…" at bounding box center [1421, 468] width 294 height 649
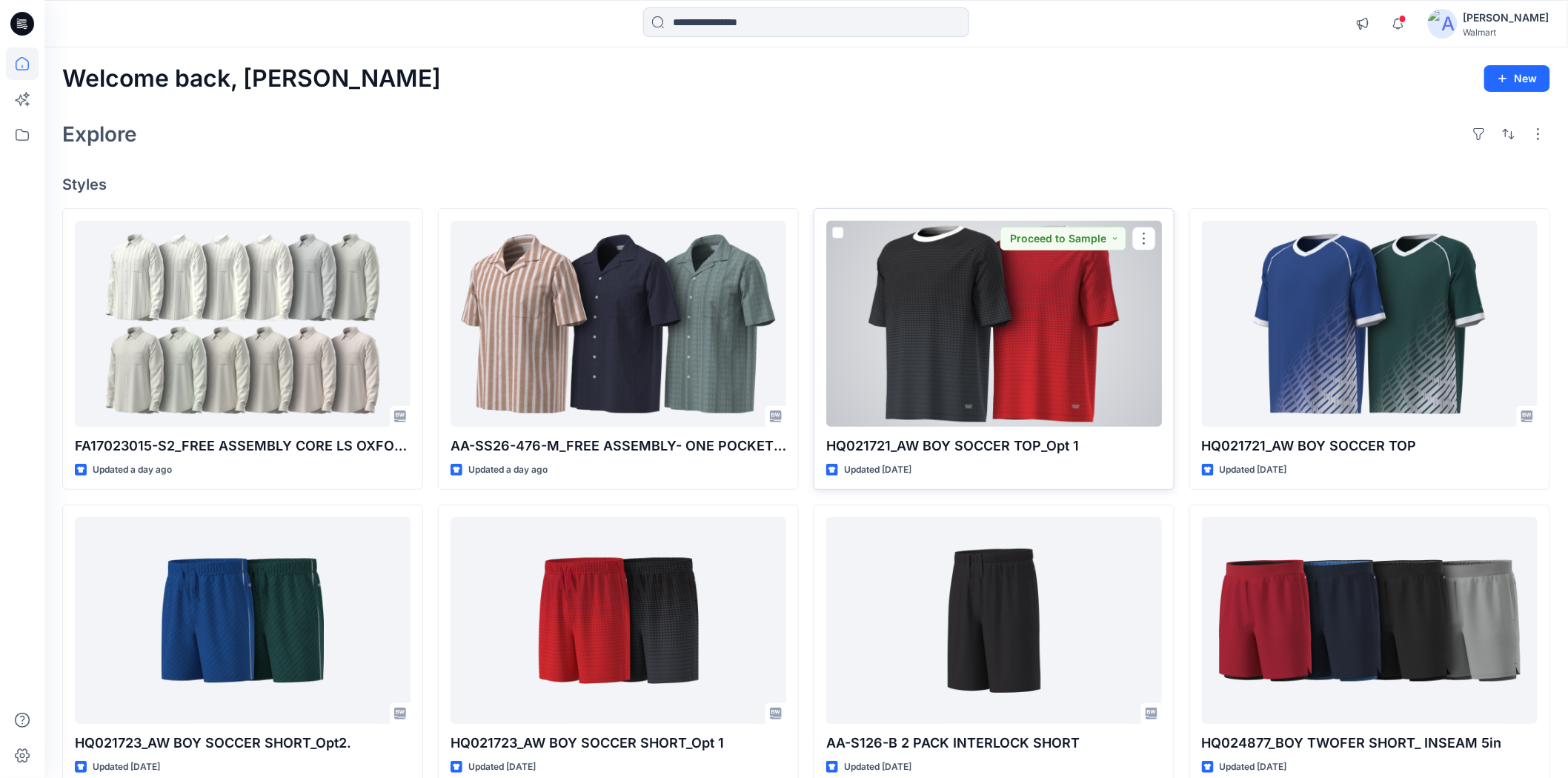
click at [1078, 360] on div at bounding box center [994, 324] width 336 height 206
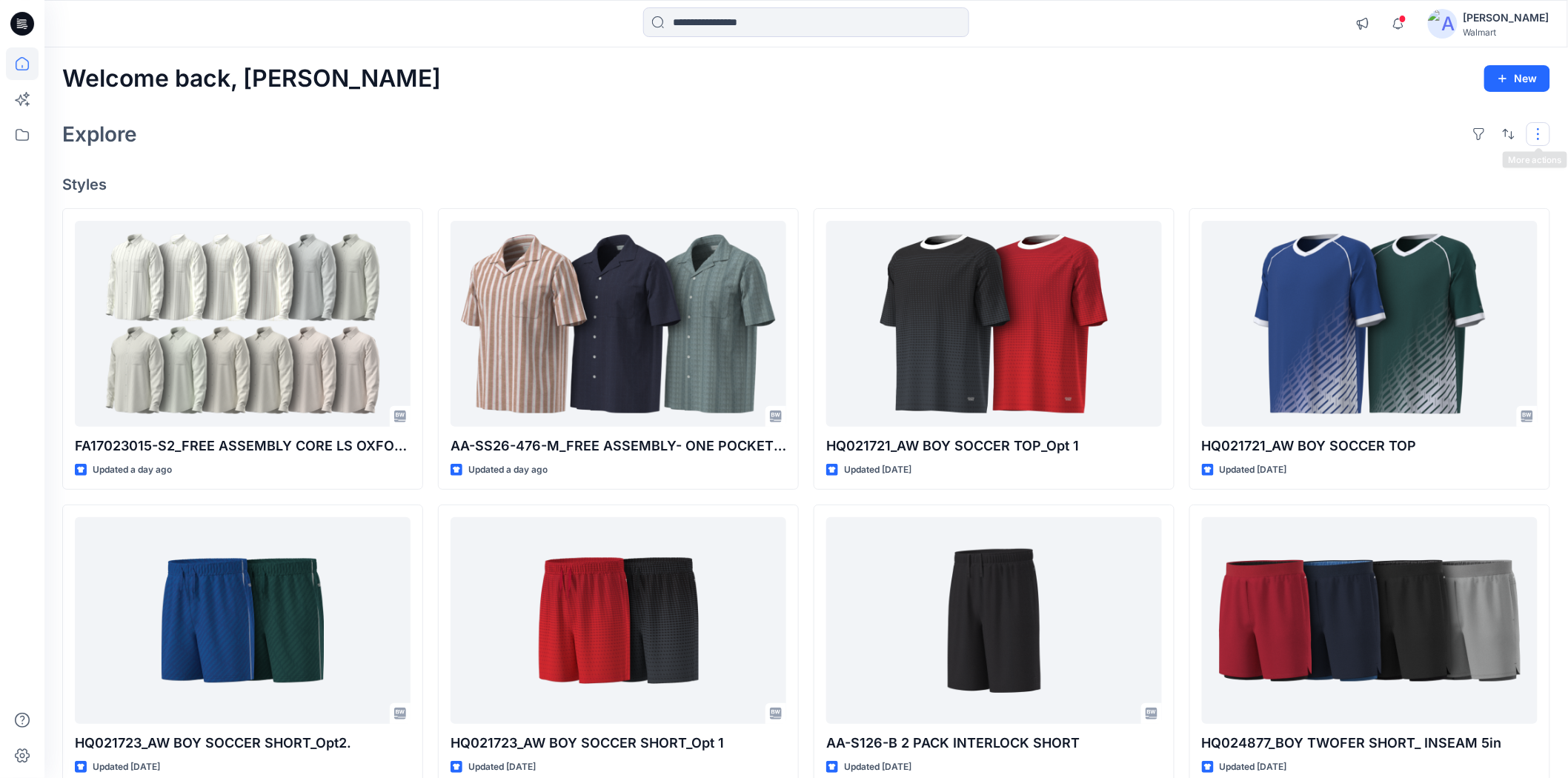
click at [1540, 130] on button "button" at bounding box center [1539, 134] width 24 height 24
click at [1387, 227] on button "Card Info" at bounding box center [1340, 228] width 142 height 30
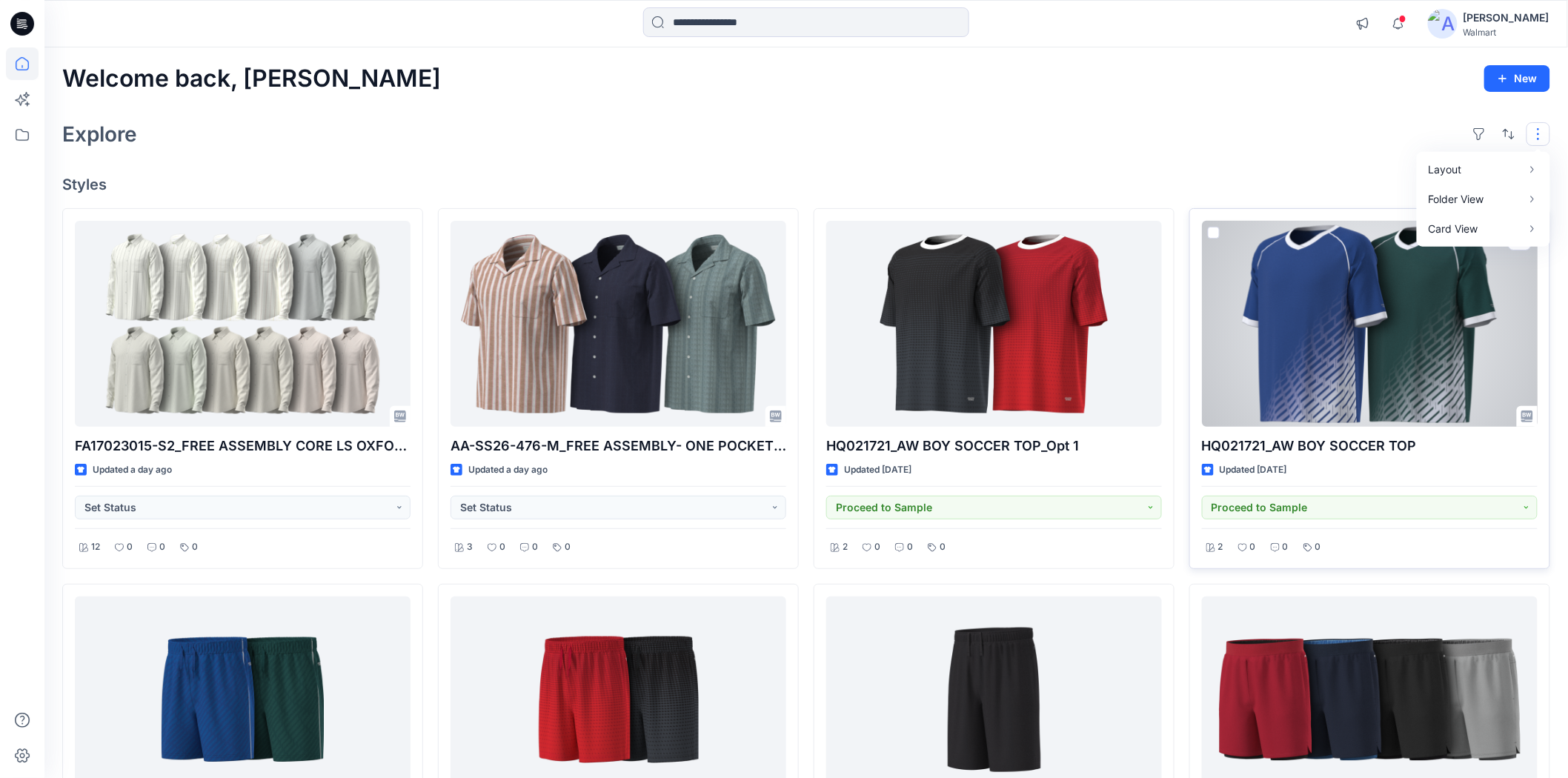
click at [1356, 360] on div at bounding box center [1370, 324] width 336 height 206
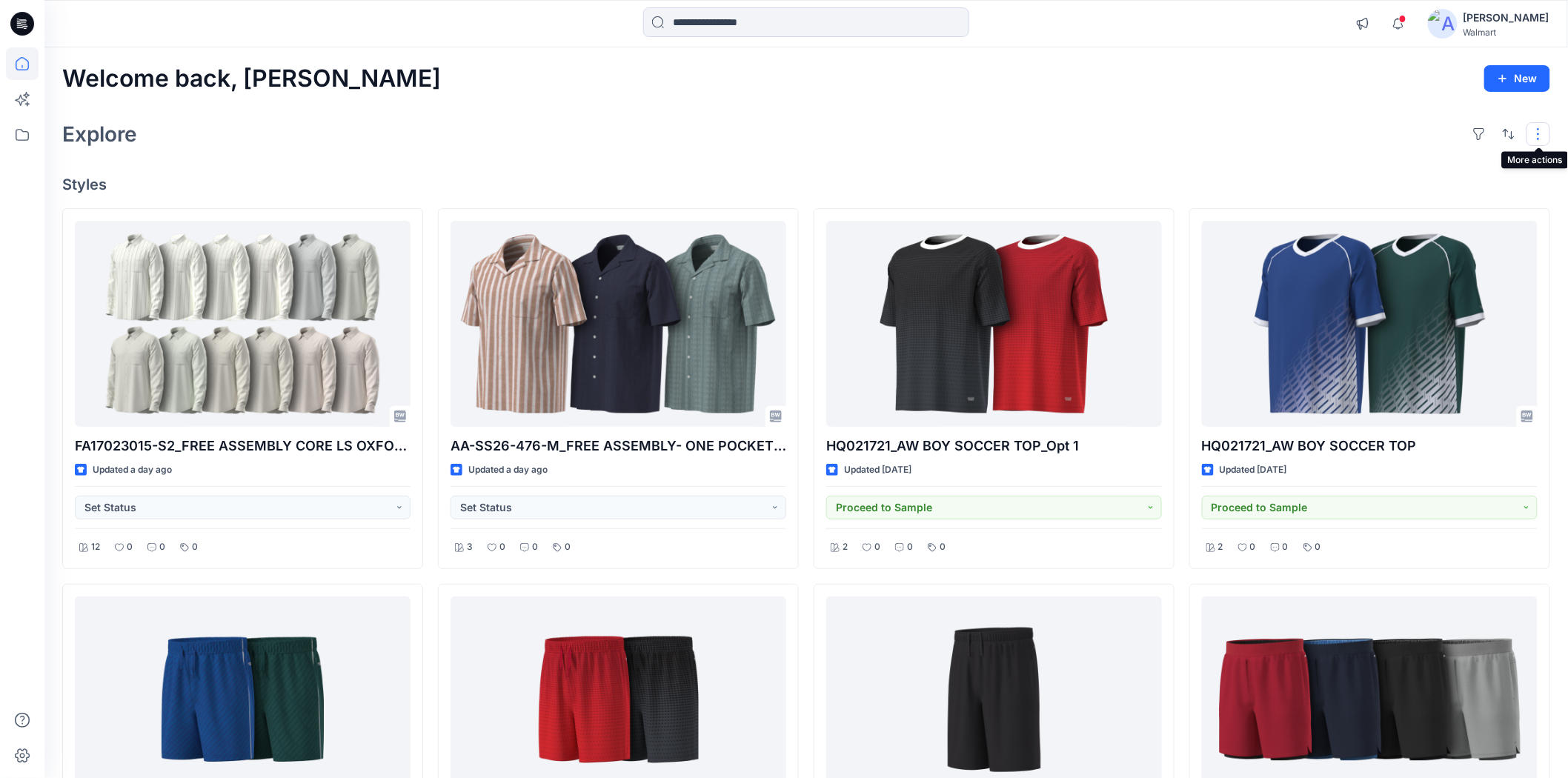
click at [1538, 134] on button "button" at bounding box center [1539, 134] width 24 height 24
click at [1270, 116] on div "Explore Layout Grid Large Grid Folder View Compact Card Card View Card Info" at bounding box center [806, 134] width 1488 height 35
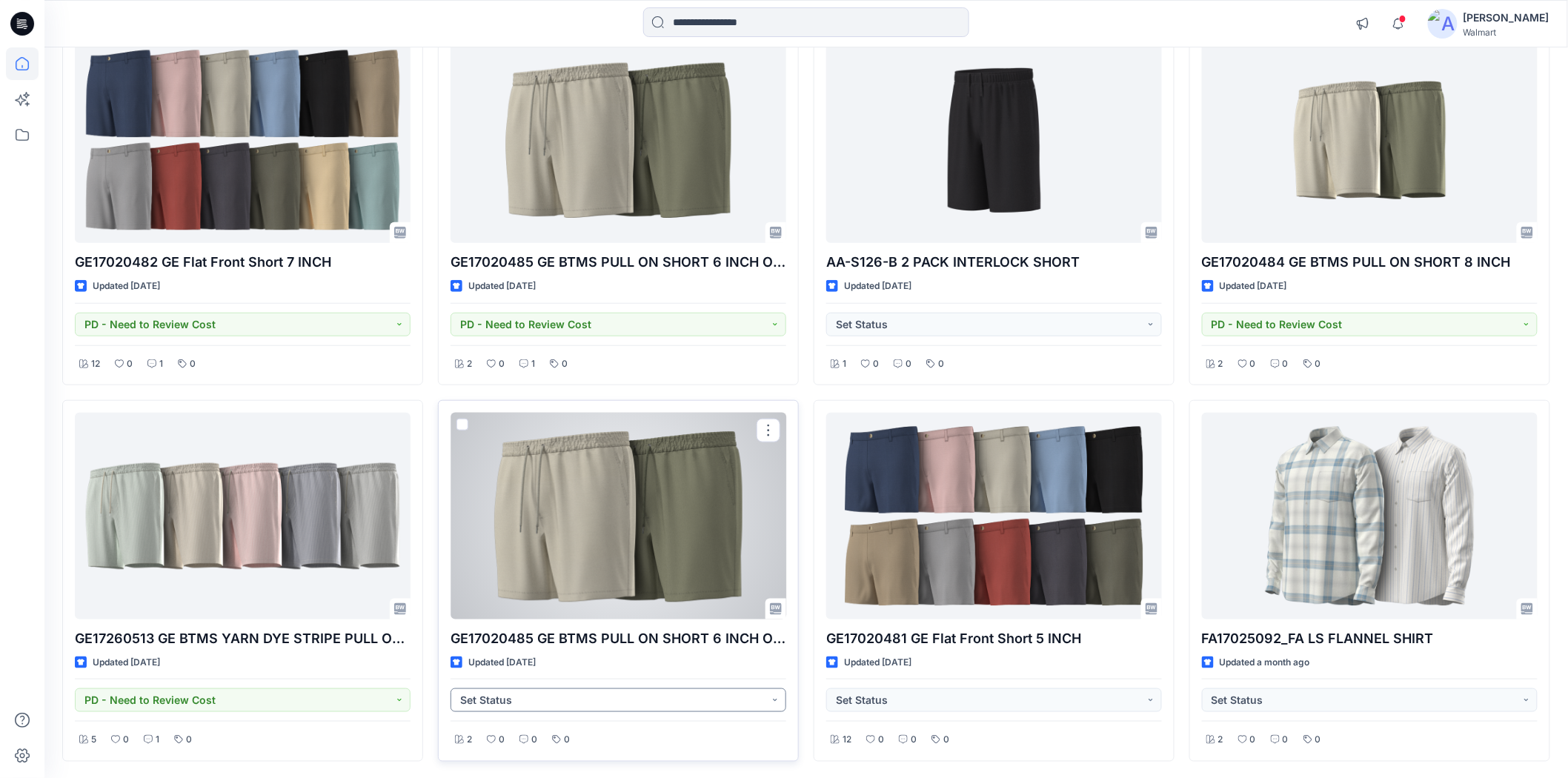
scroll to position [5128, 0]
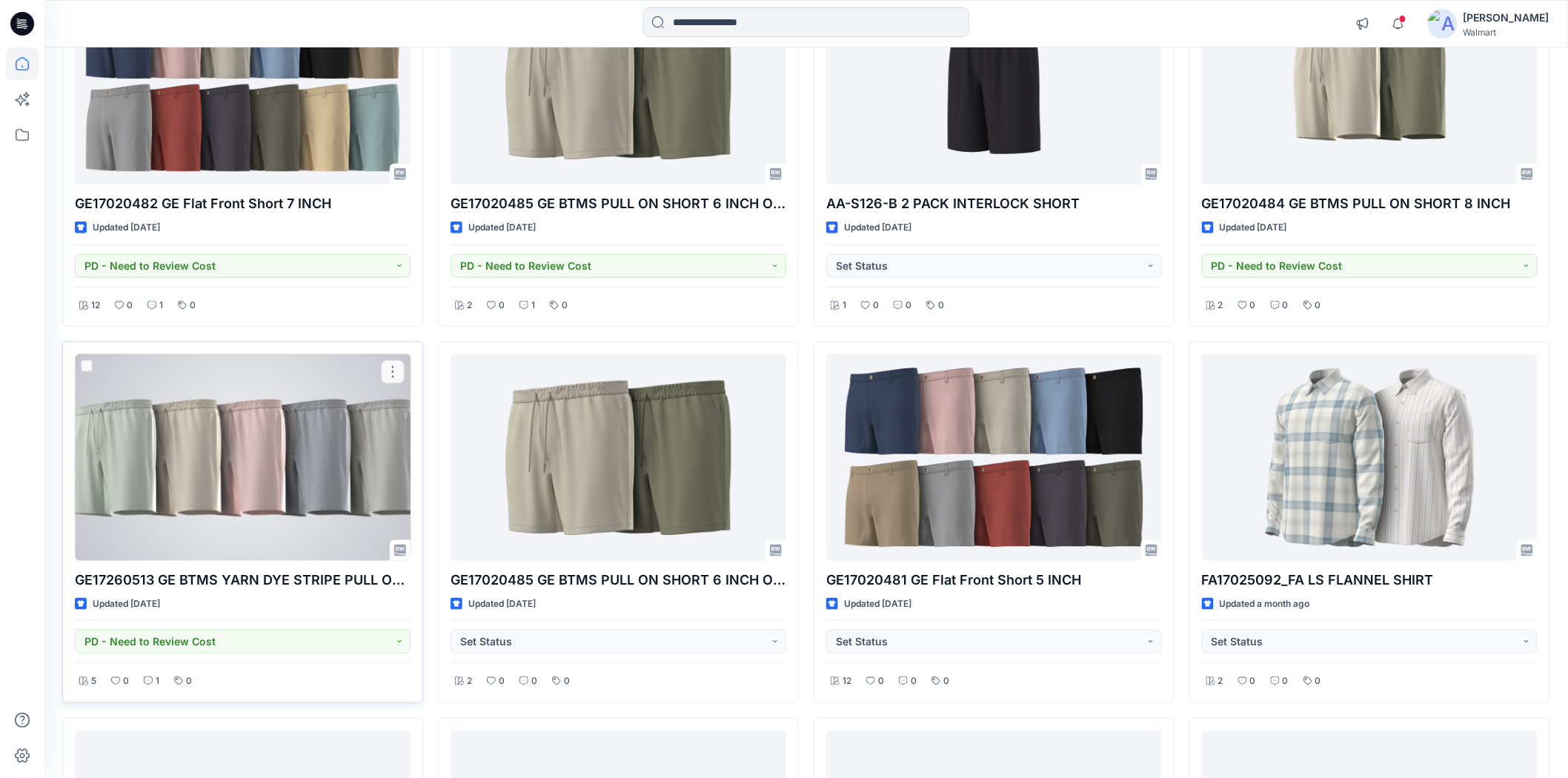
click at [182, 515] on div at bounding box center [243, 457] width 336 height 206
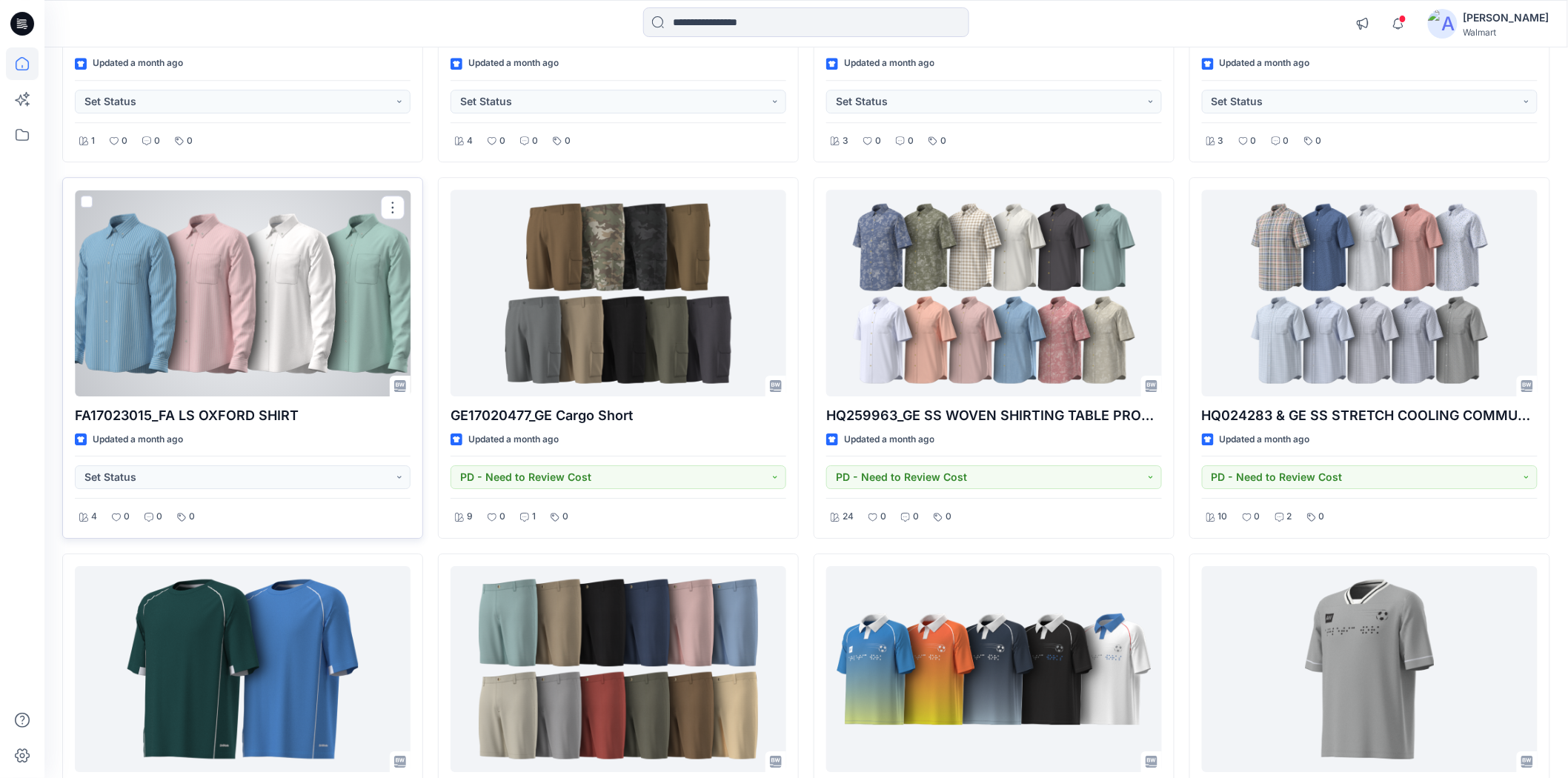
scroll to position [6503, 0]
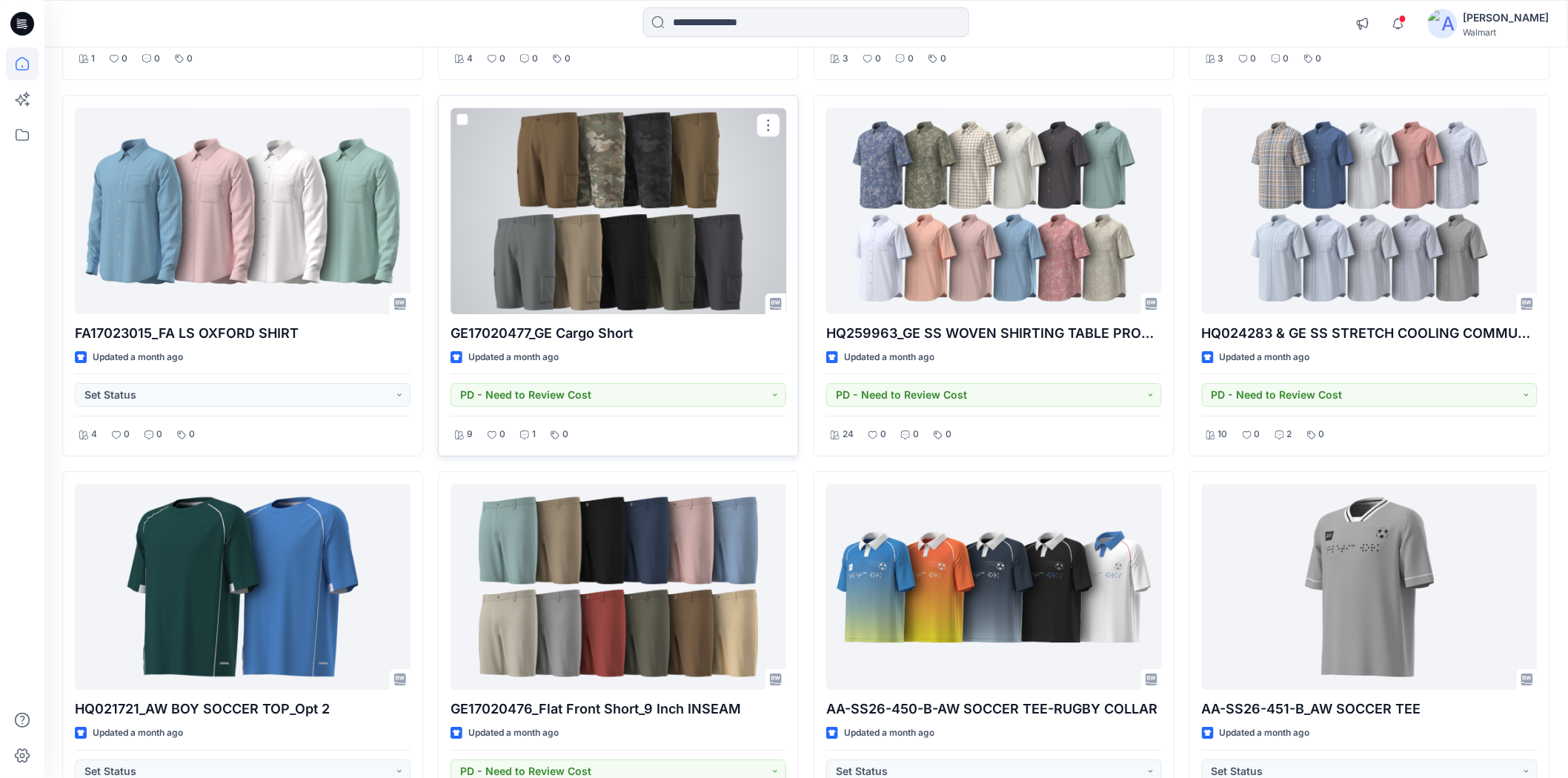
click at [606, 238] on div at bounding box center [619, 210] width 336 height 206
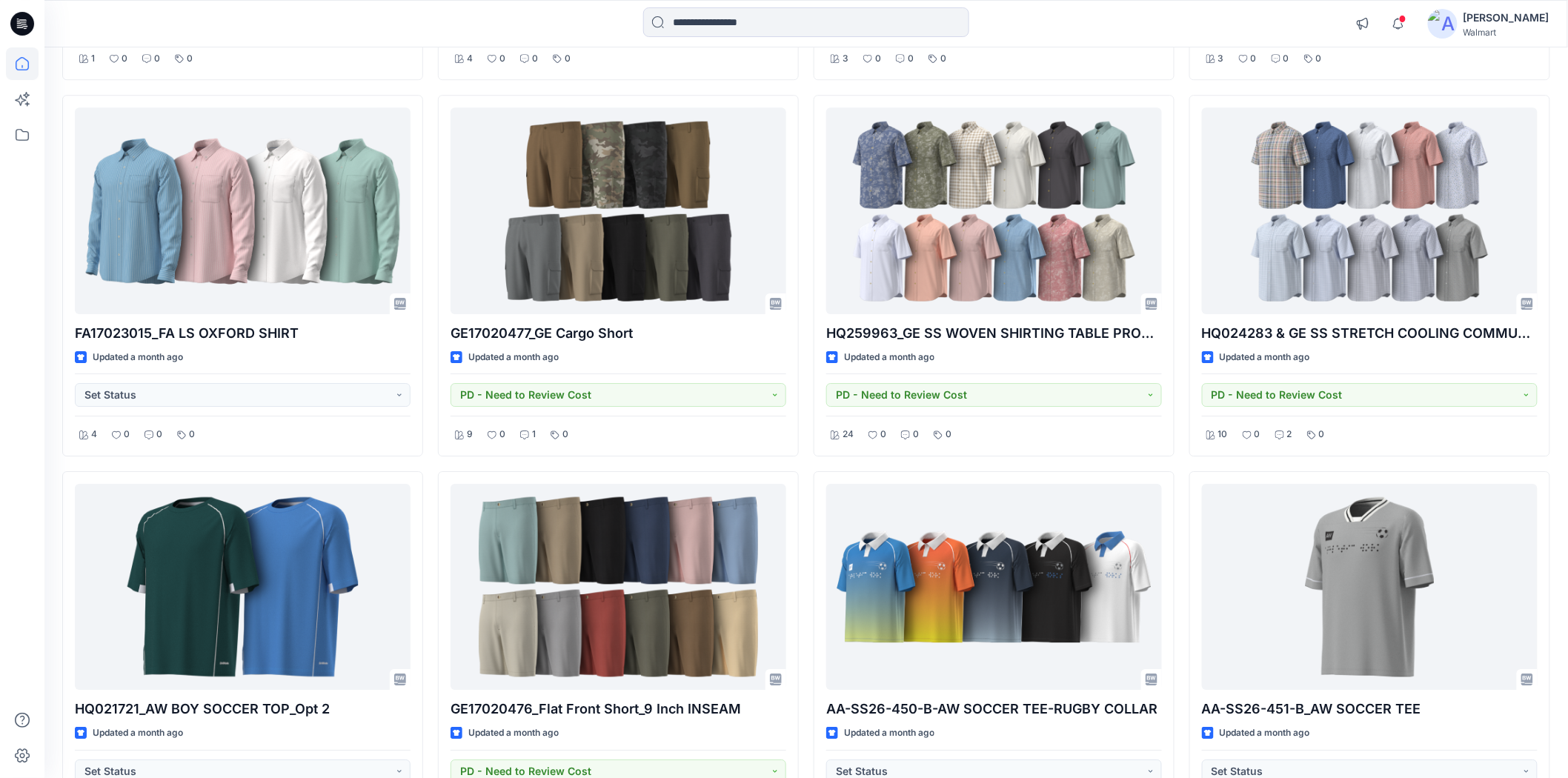
click at [1050, 31] on div at bounding box center [806, 23] width 762 height 33
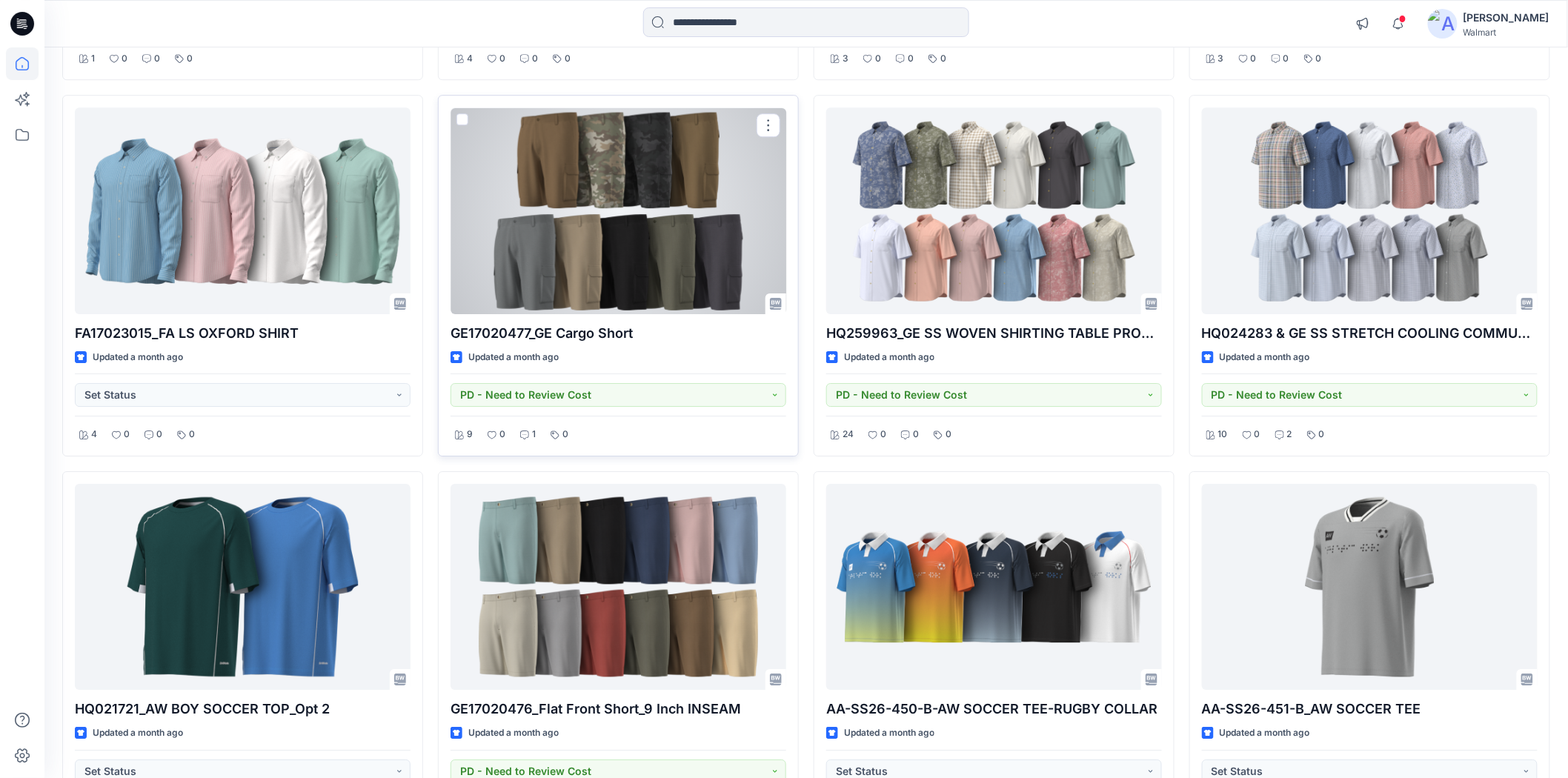
scroll to position [6833, 0]
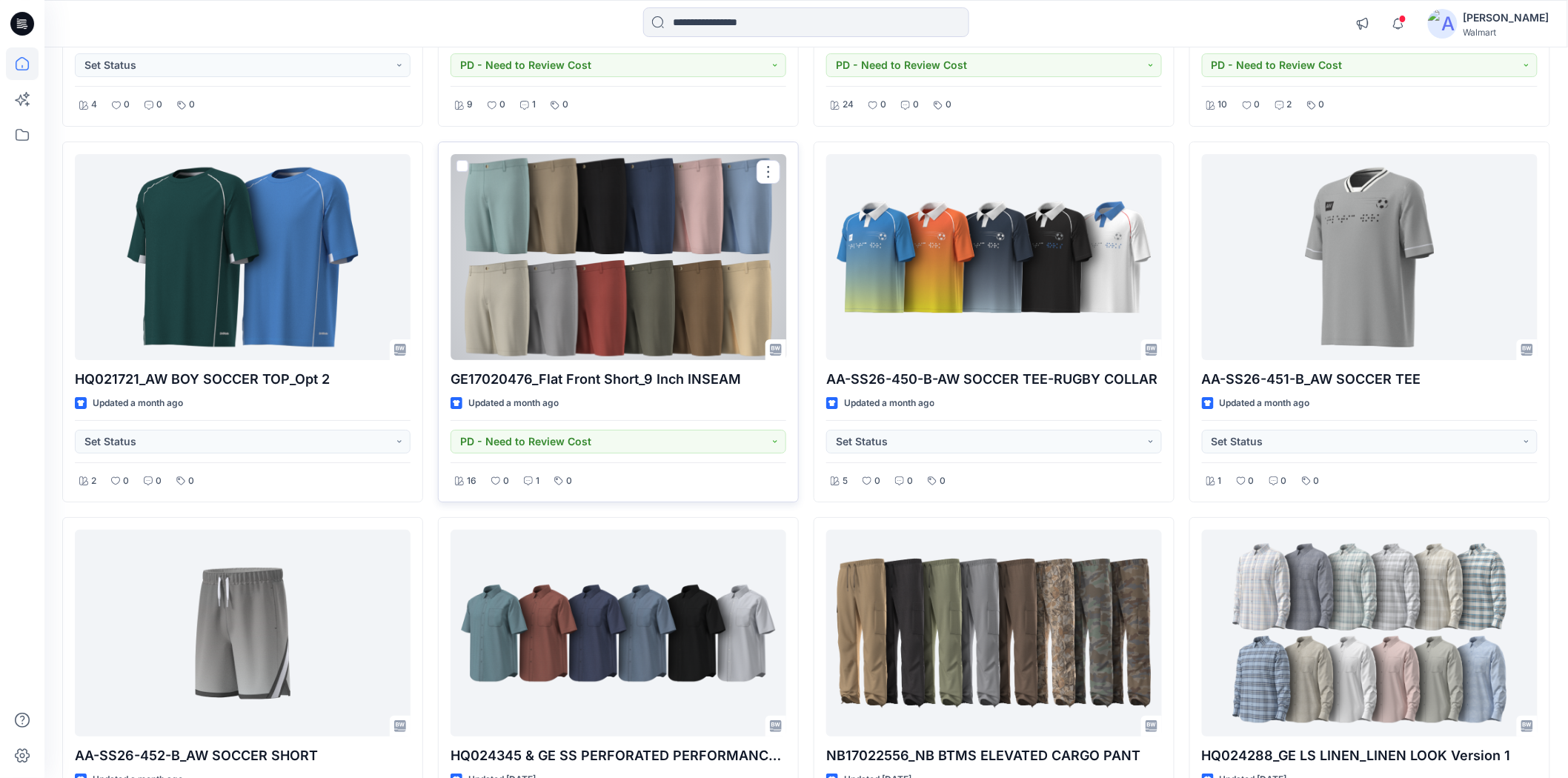
click at [526, 246] on div at bounding box center [619, 257] width 336 height 206
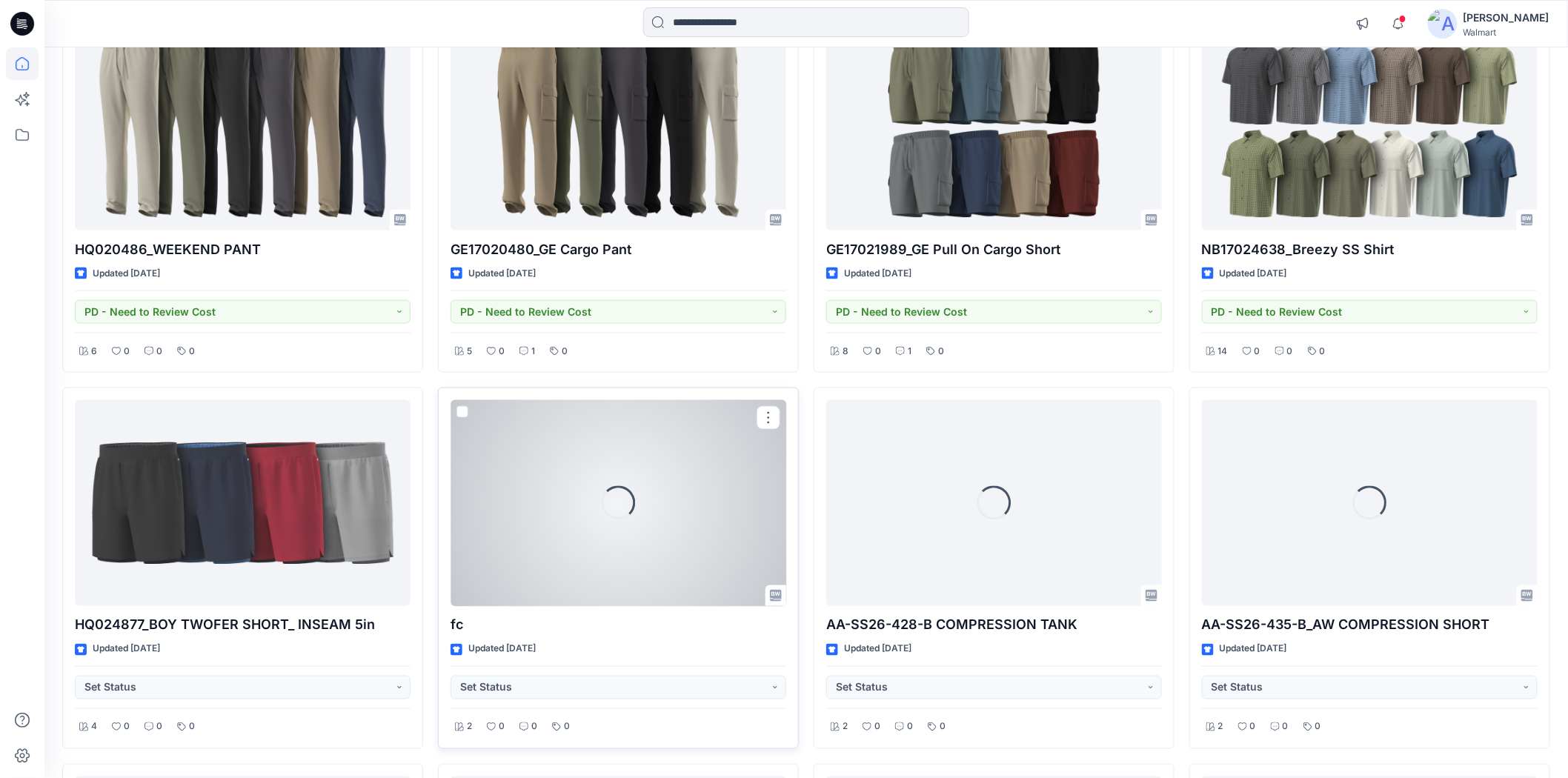
scroll to position [7631, 0]
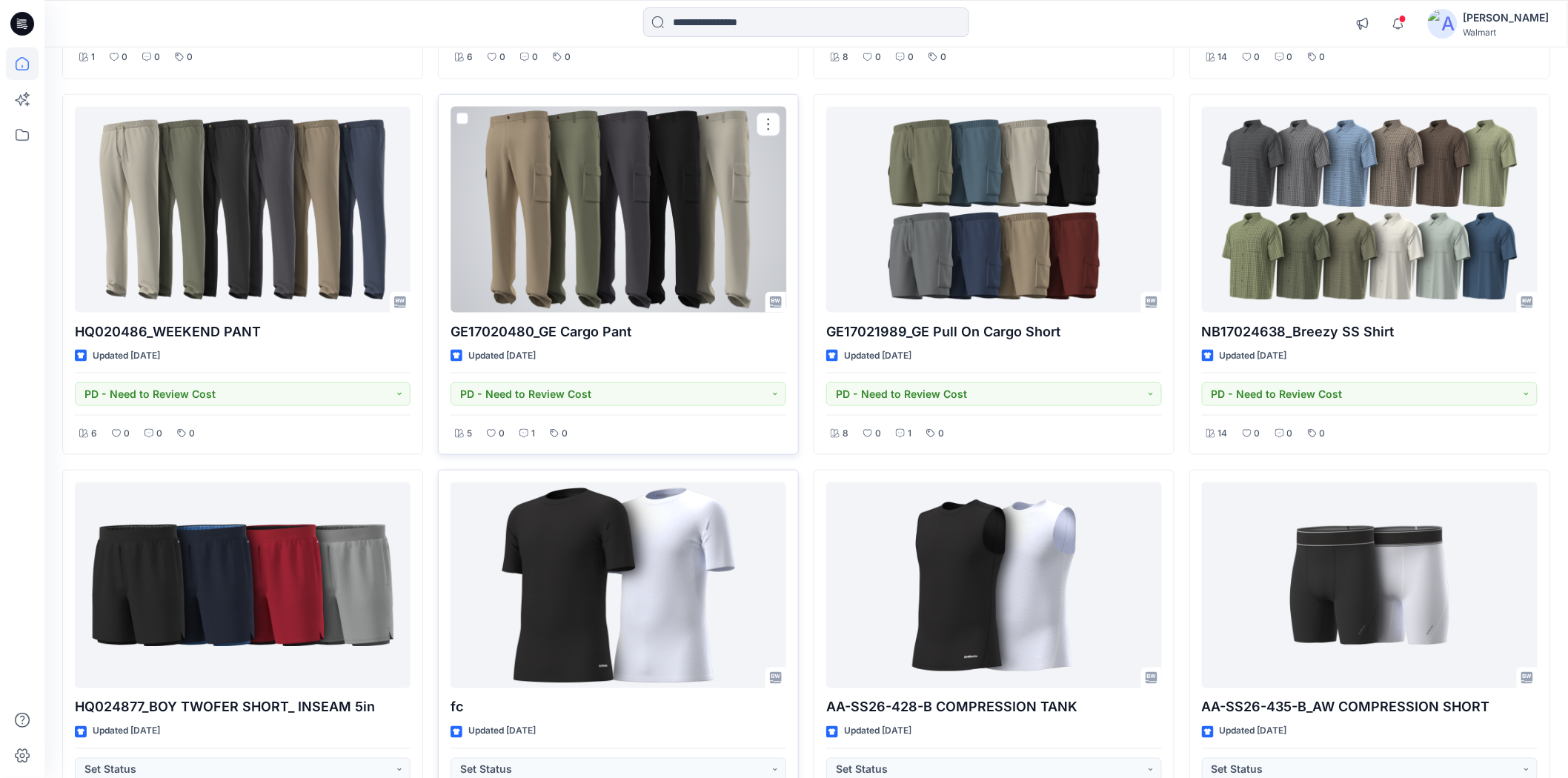
click at [630, 253] on div at bounding box center [619, 210] width 336 height 206
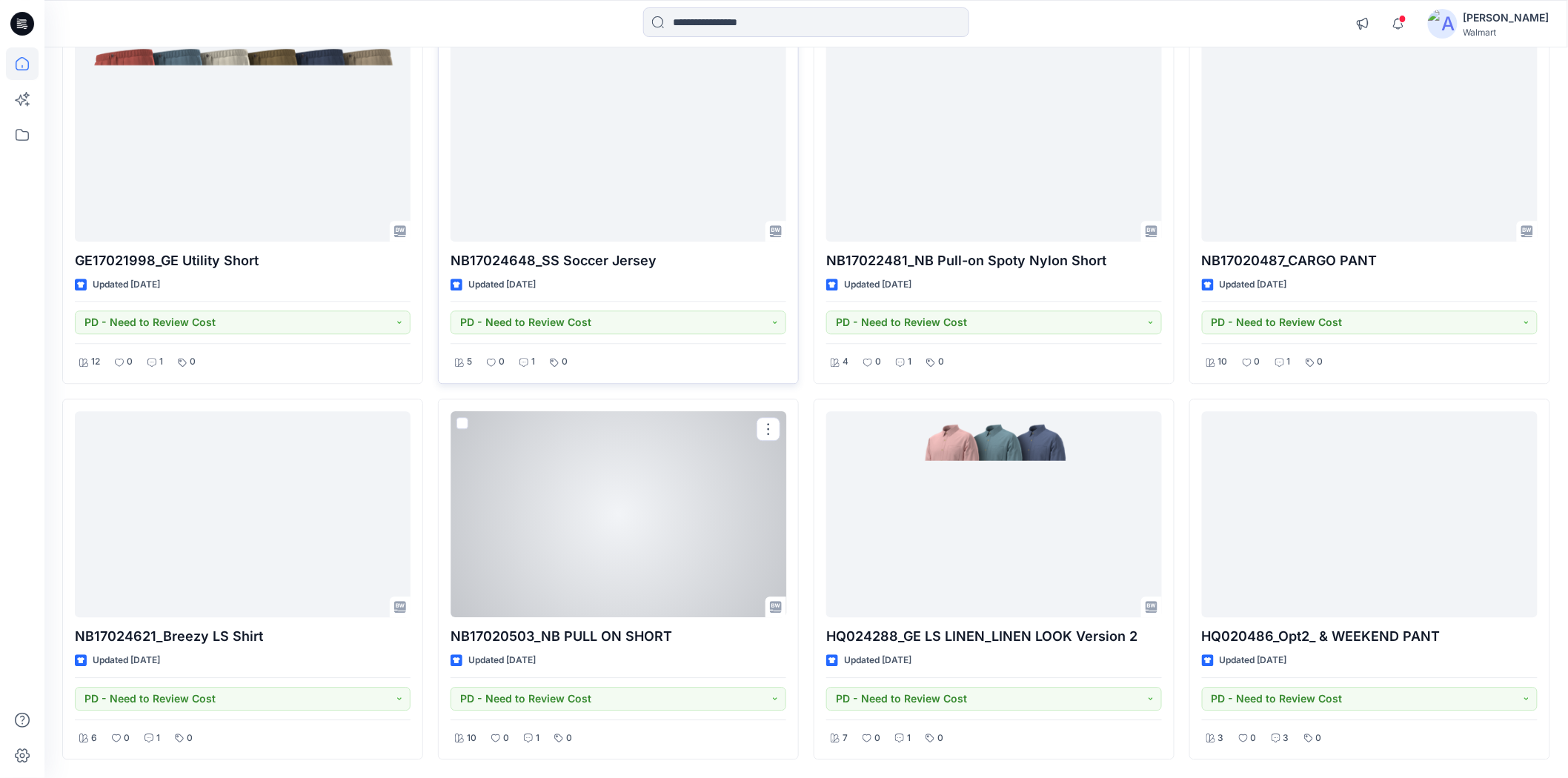
scroll to position [8513, 0]
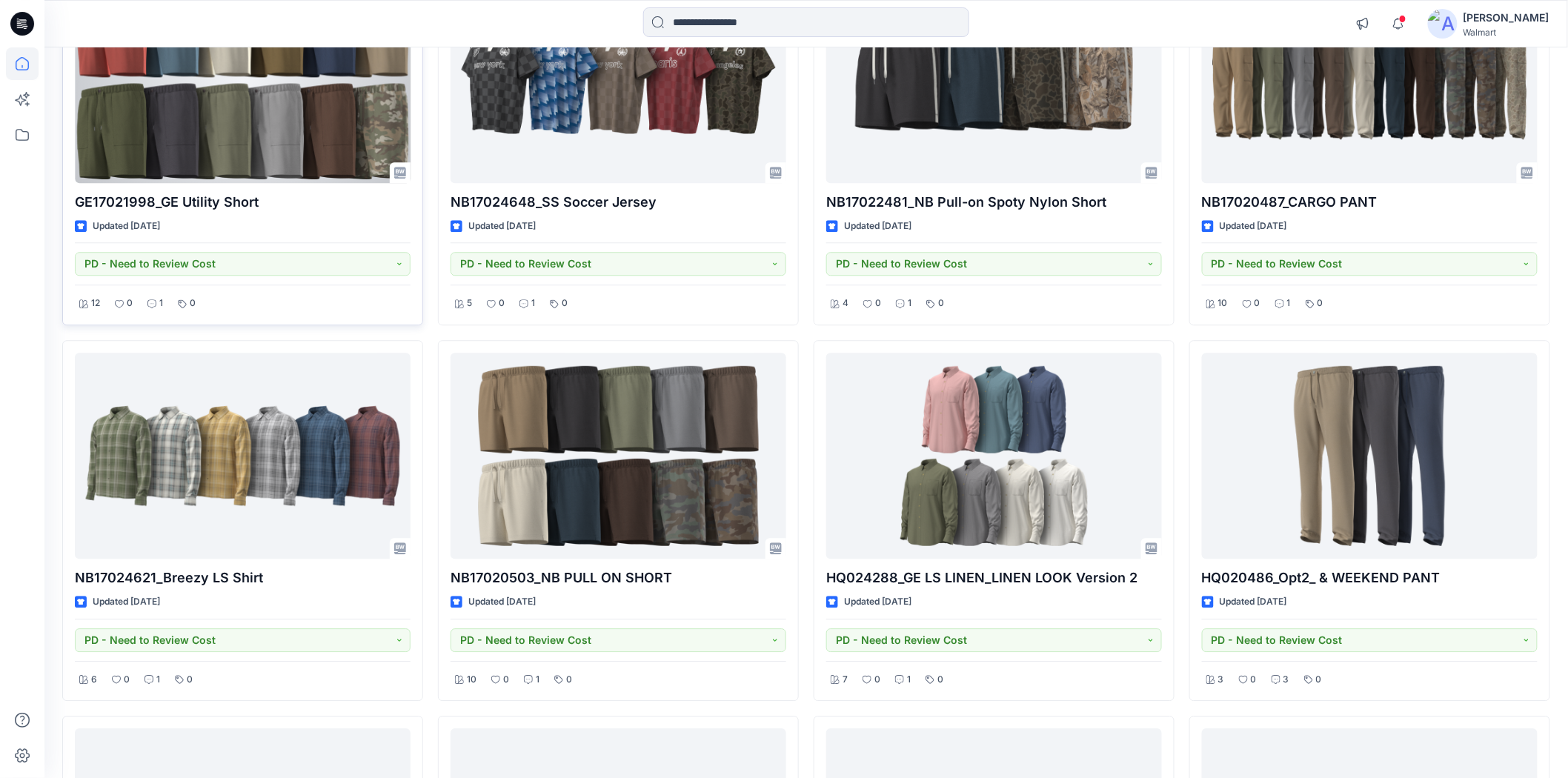
click at [265, 159] on div at bounding box center [243, 79] width 336 height 206
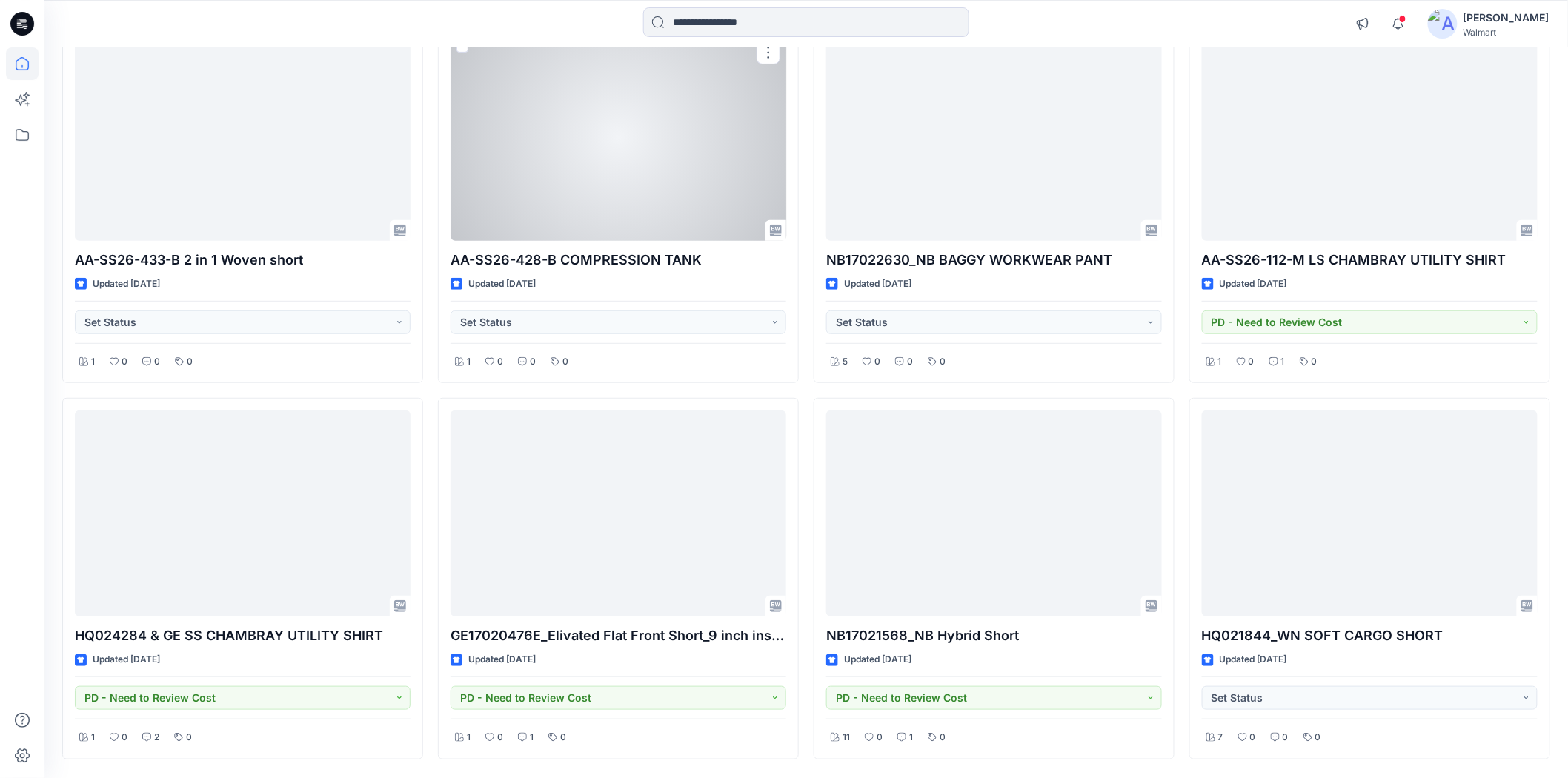
scroll to position [9641, 0]
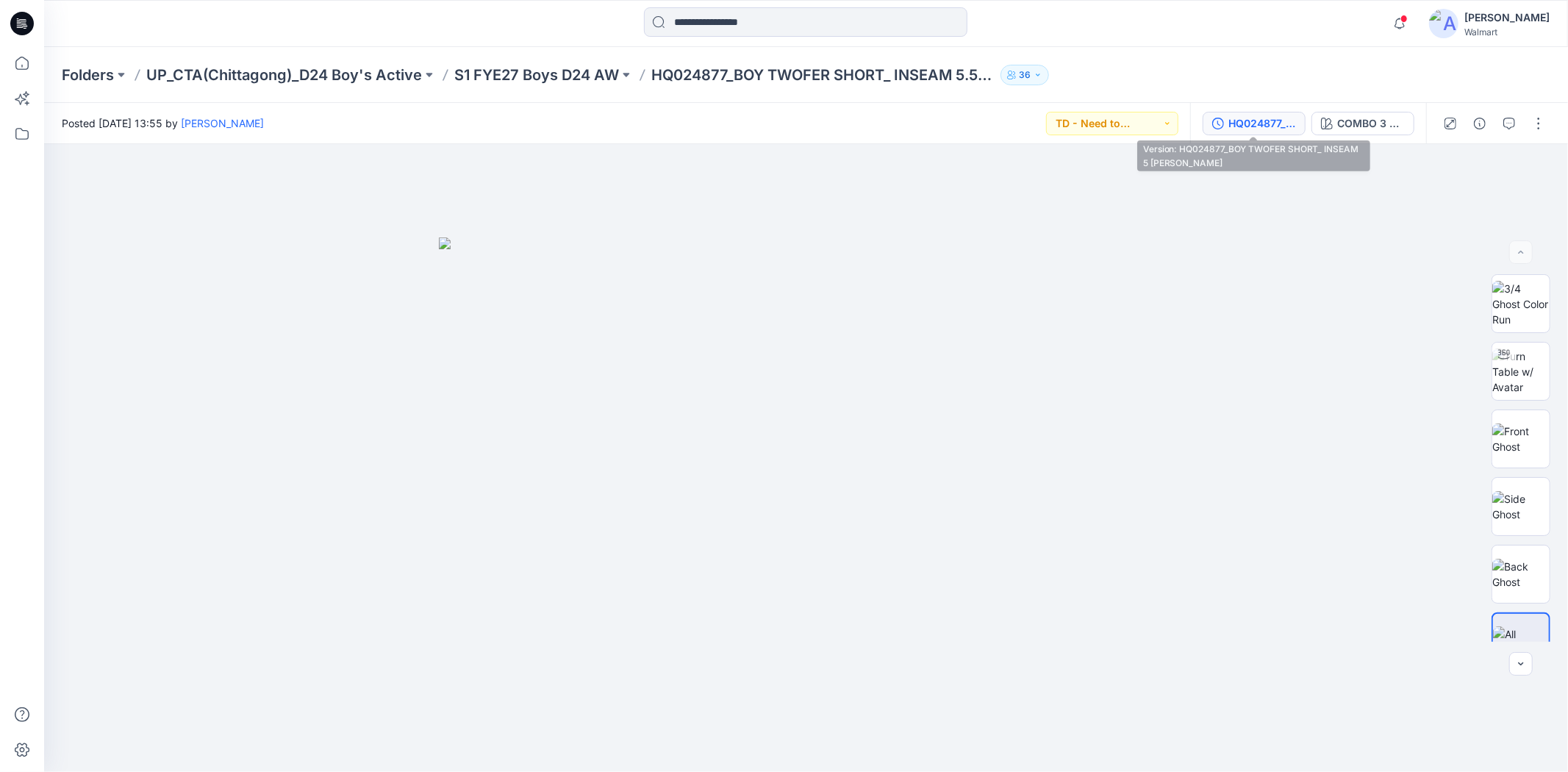
click at [1258, 116] on div "HQ024877_BOY TWOFER SHORT_ INSEAM 5 [PERSON_NAME]" at bounding box center [1262, 123] width 68 height 16
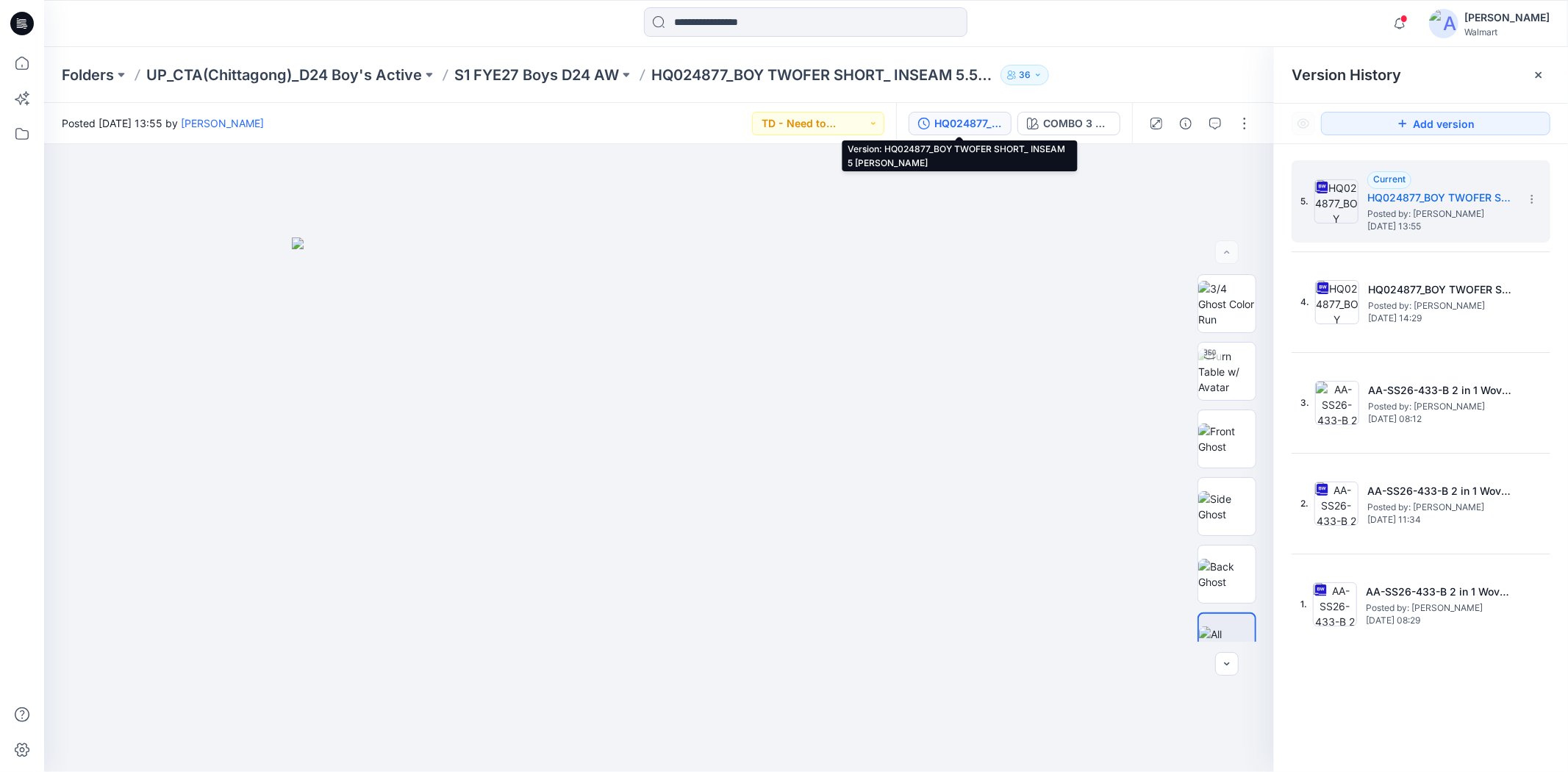
click at [1488, 767] on div "5. Current HQ024877_BOY TWOFER SHORT_ INSEAM 5 [PERSON_NAME] Posted by: [PERSON…" at bounding box center [1421, 468] width 294 height 649
click at [1468, 717] on div "5. Current HQ024877_BOY TWOFER SHORT_ INSEAM 5 [PERSON_NAME] Posted by: [PERSON…" at bounding box center [1421, 468] width 294 height 649
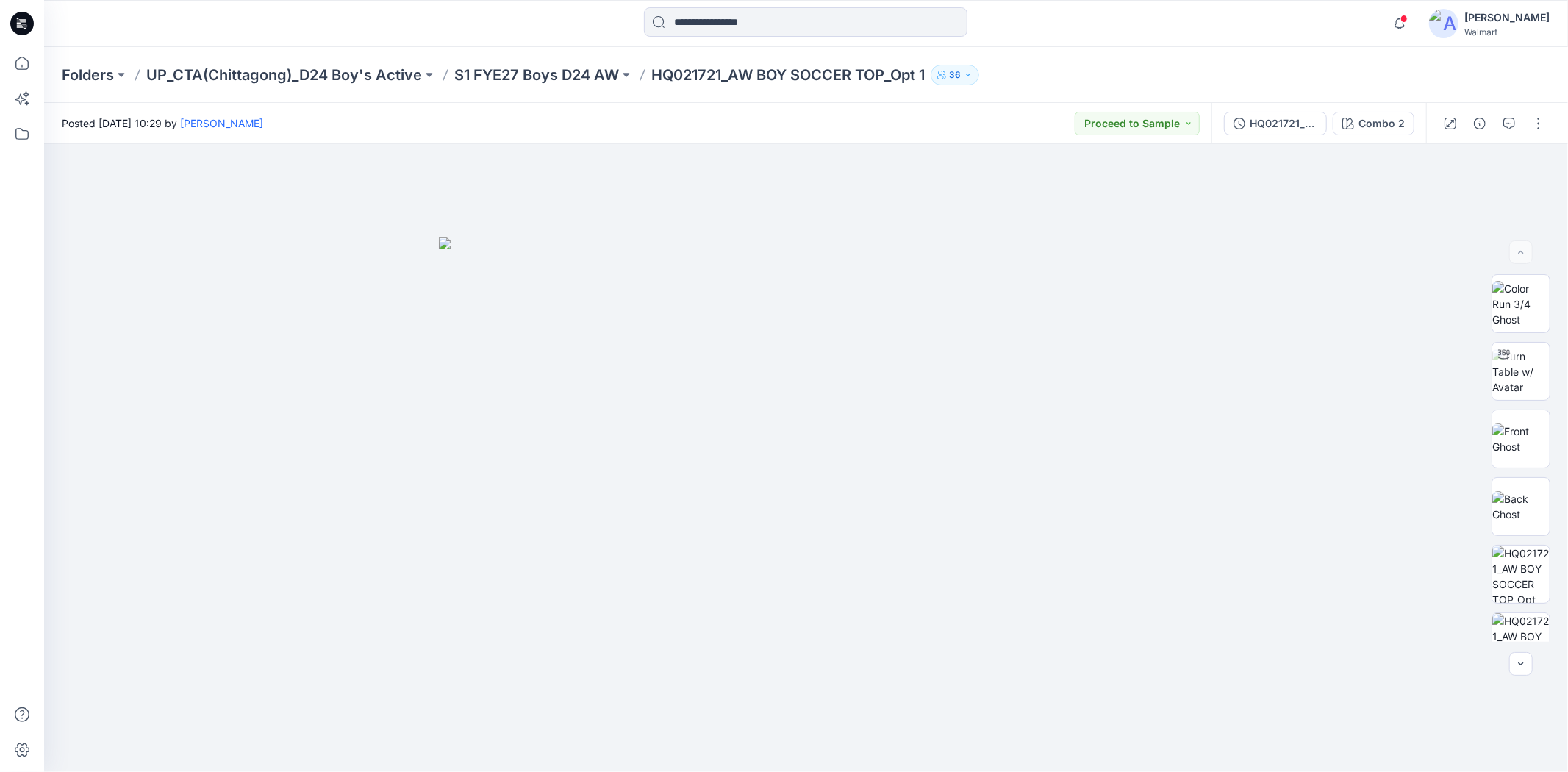
click at [1288, 136] on div "HQ021721_AW BOY SOCCER TOP 1 Combo 2" at bounding box center [1319, 123] width 214 height 41
click at [1511, 126] on icon "button" at bounding box center [1509, 123] width 12 height 12
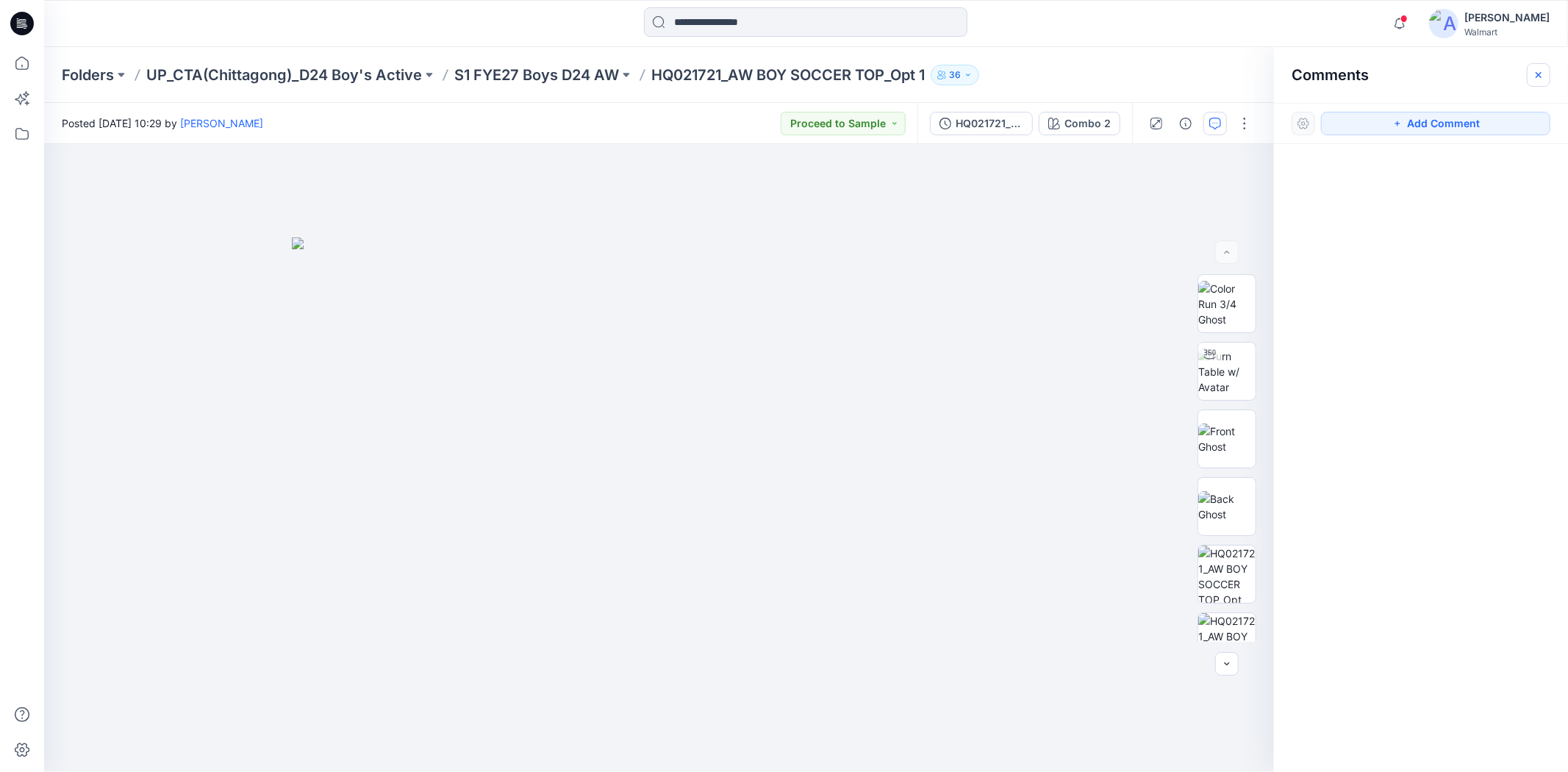
click at [1538, 71] on icon "button" at bounding box center [1539, 75] width 12 height 12
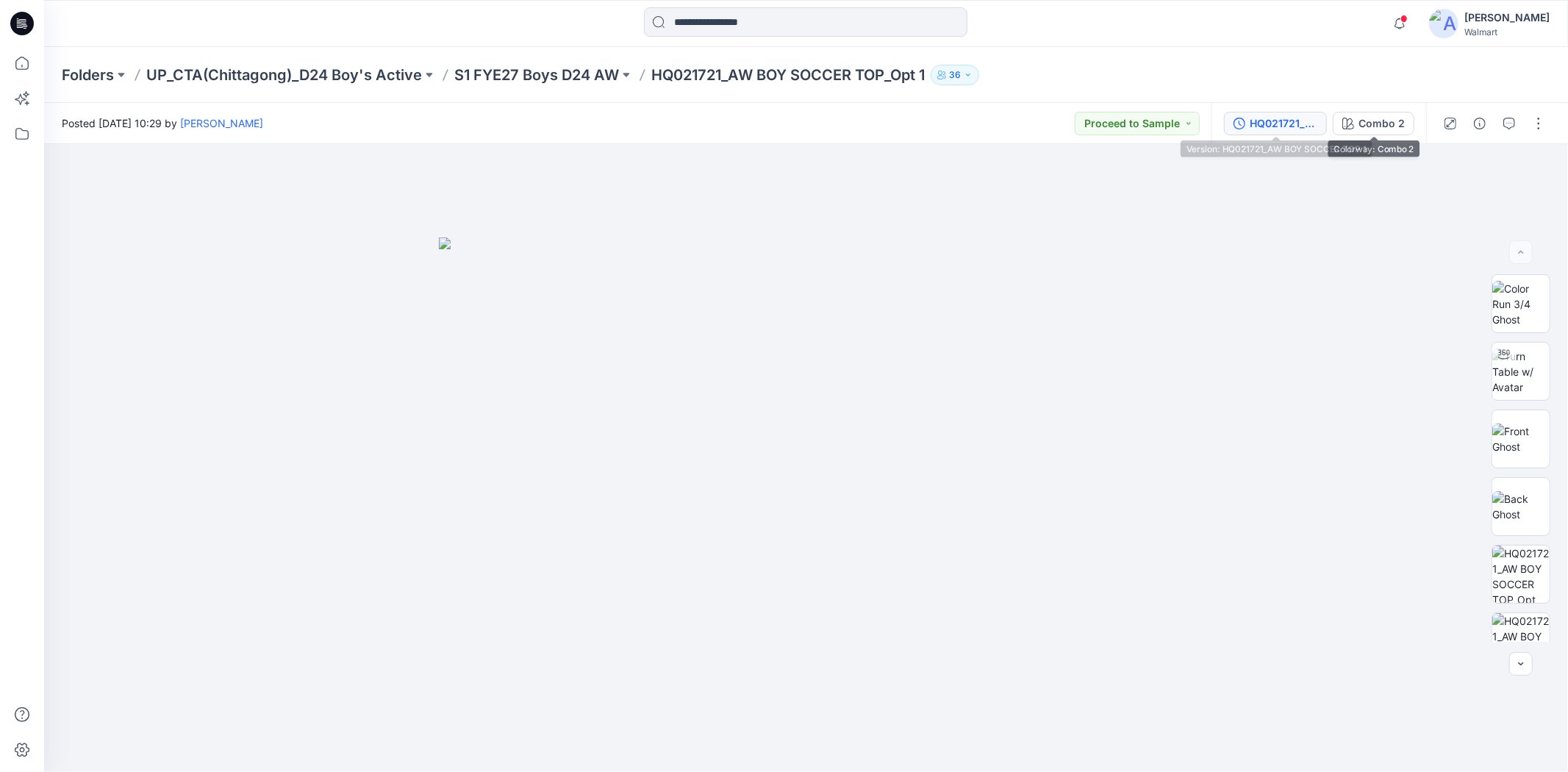
click at [1311, 127] on div "HQ021721_AW BOY SOCCER TOP 1" at bounding box center [1283, 123] width 68 height 16
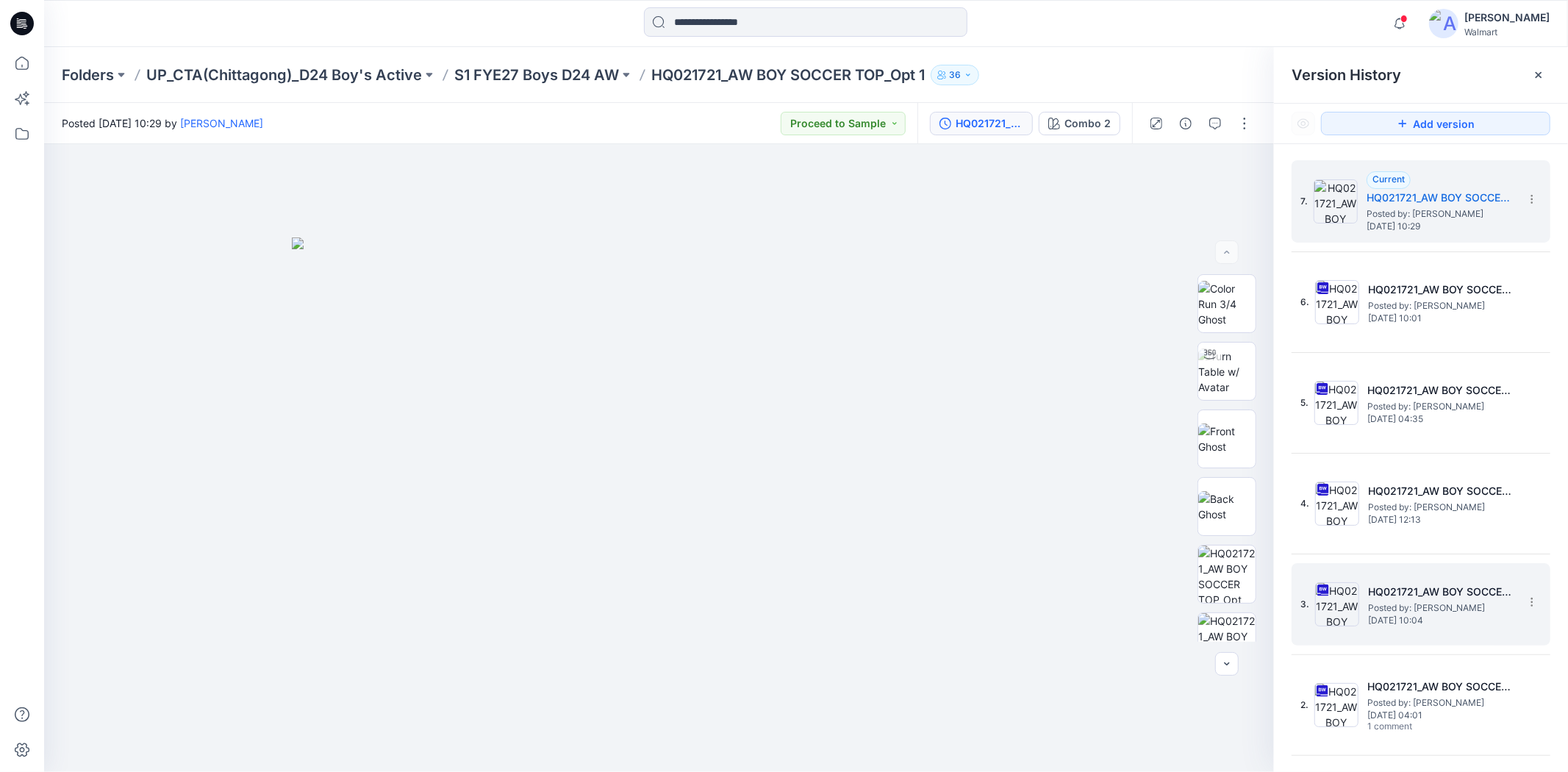
click at [1426, 613] on span "Posted by: [PERSON_NAME]" at bounding box center [1441, 608] width 147 height 14
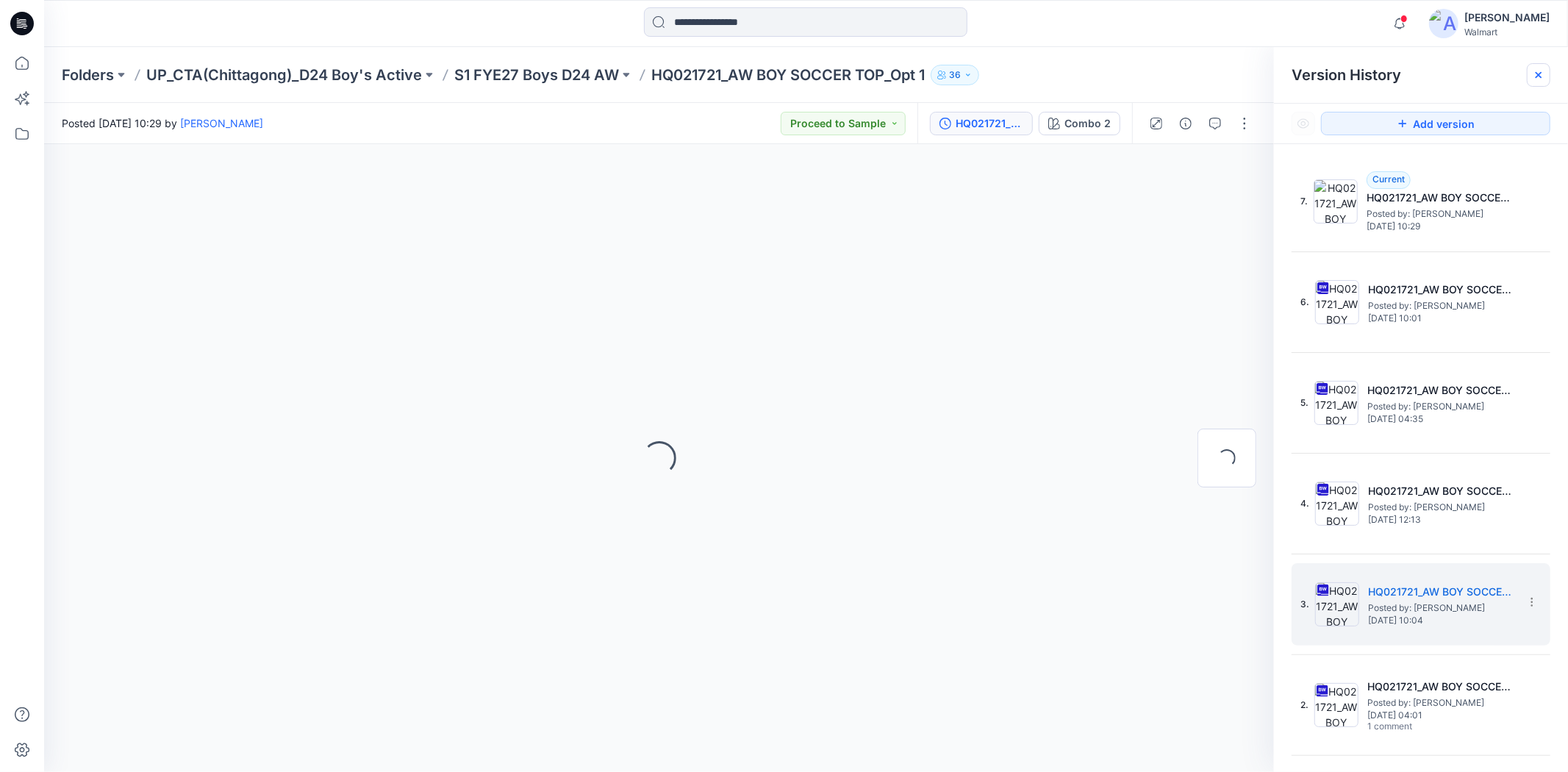
click at [1541, 72] on icon at bounding box center [1538, 74] width 6 height 6
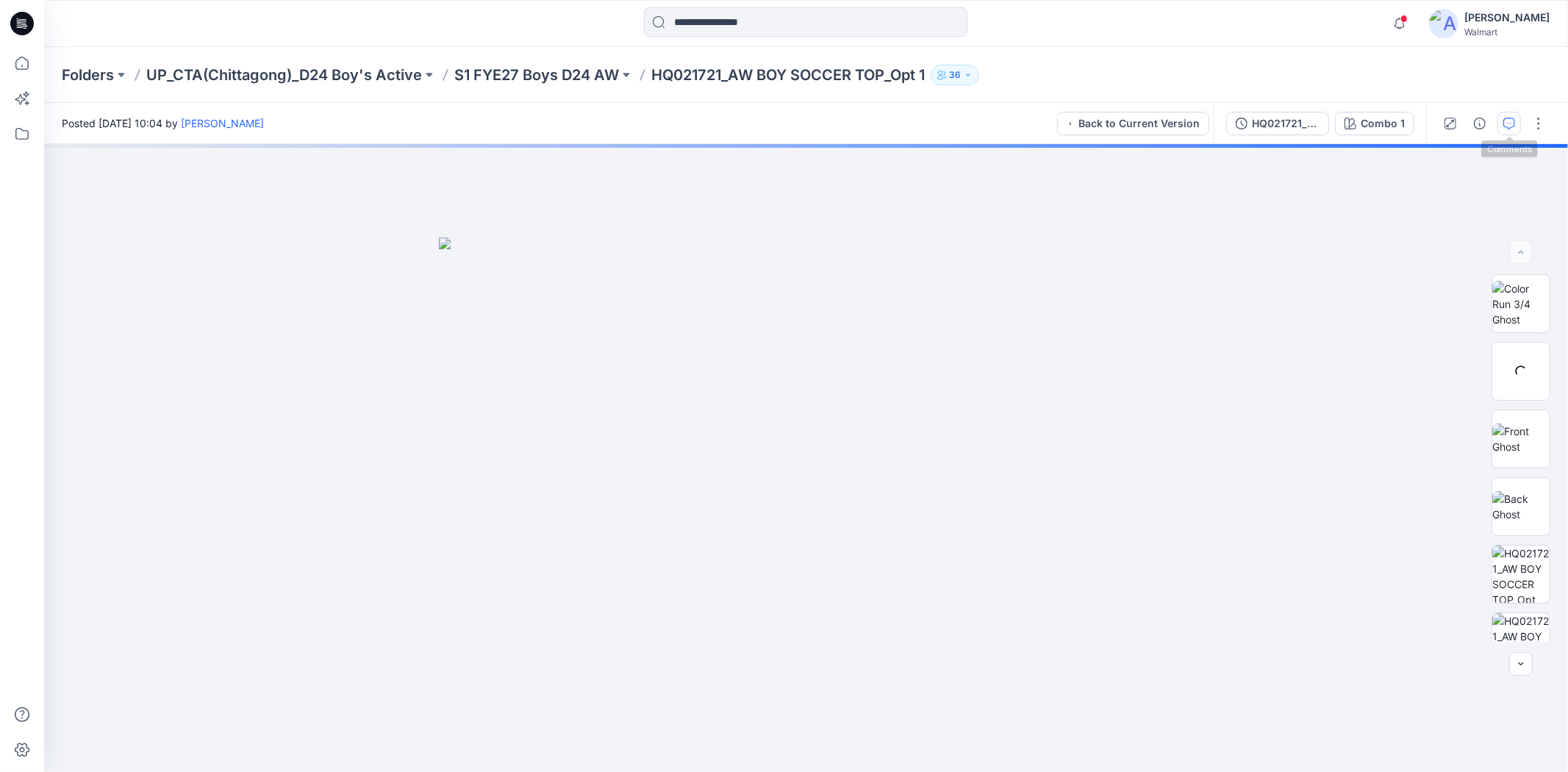
click at [1512, 134] on button "button" at bounding box center [1509, 123] width 24 height 24
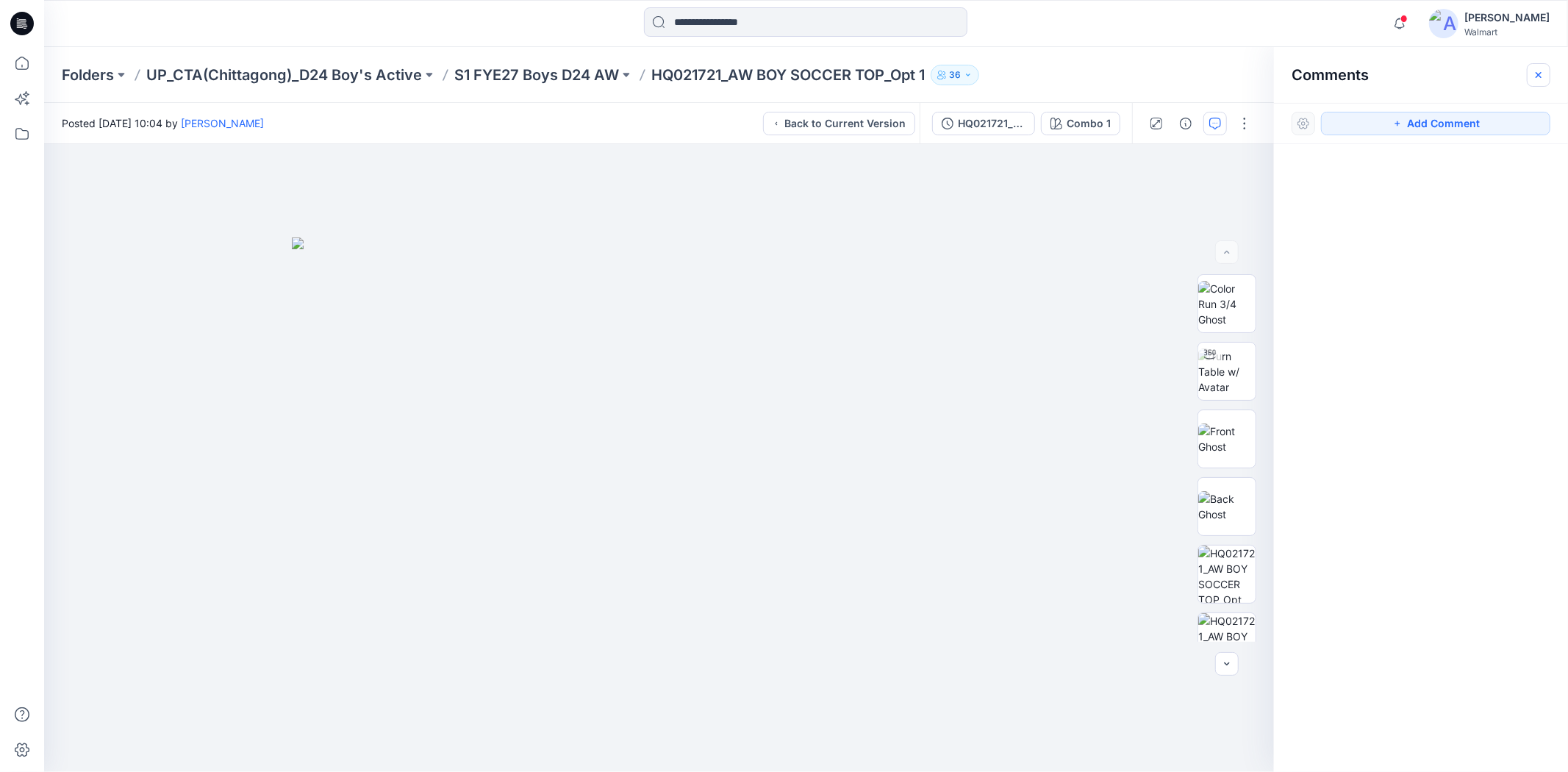
click at [1539, 72] on icon "button" at bounding box center [1539, 75] width 12 height 12
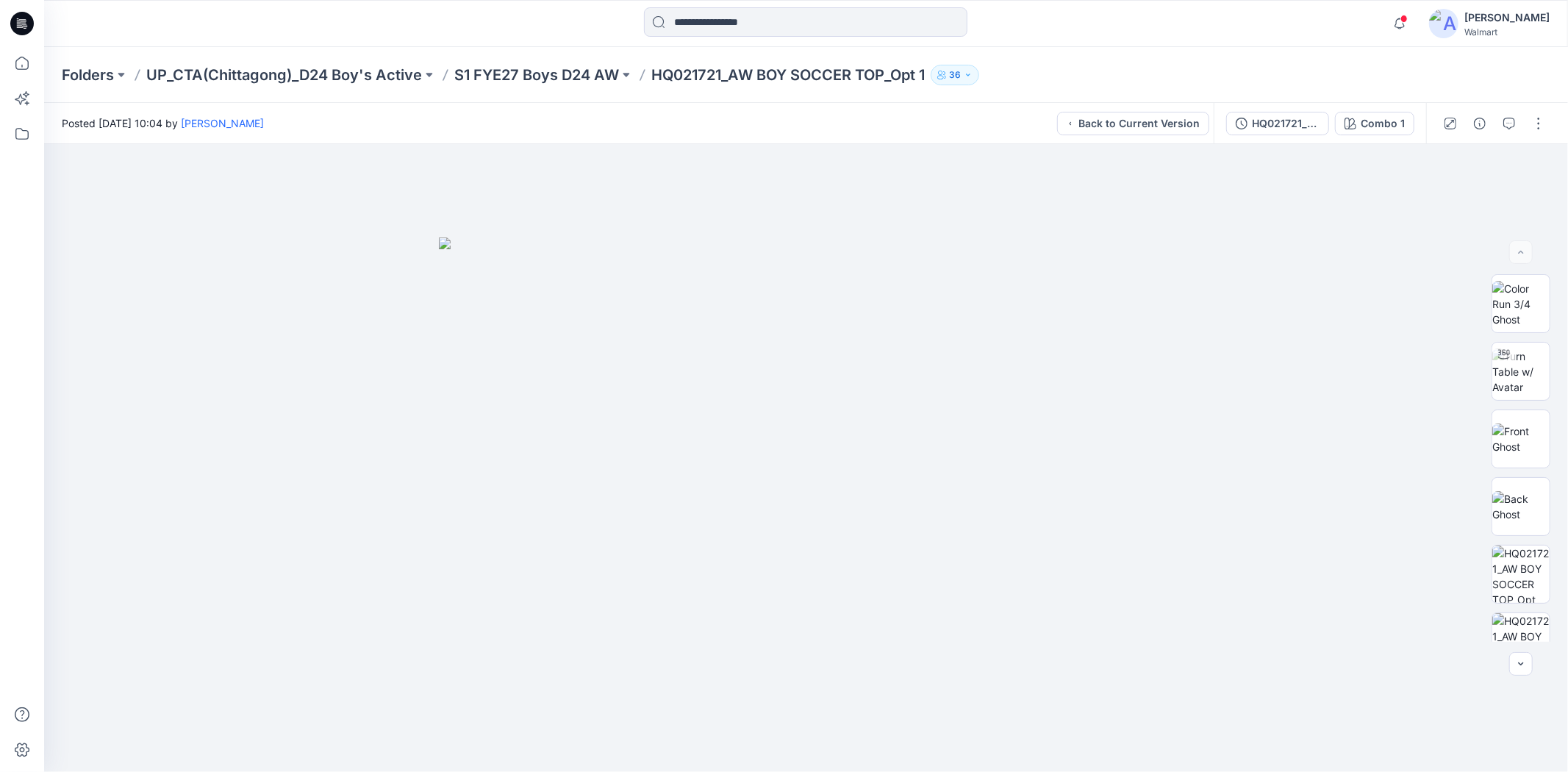
click at [25, 20] on icon at bounding box center [22, 24] width 24 height 24
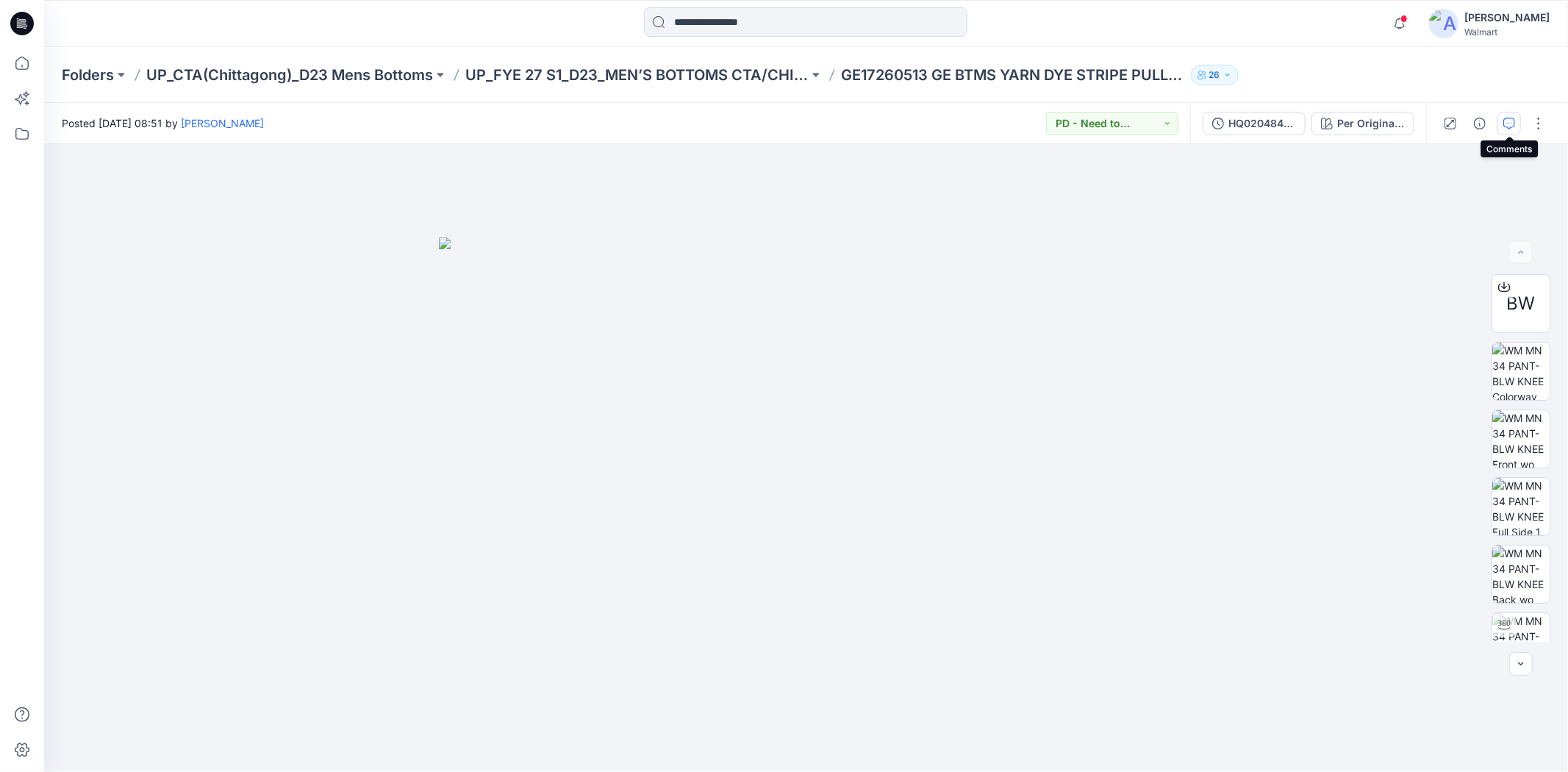
click at [1500, 121] on button "button" at bounding box center [1509, 123] width 24 height 24
click at [1511, 118] on icon "button" at bounding box center [1509, 123] width 12 height 12
click at [1515, 120] on button "button" at bounding box center [1509, 123] width 24 height 24
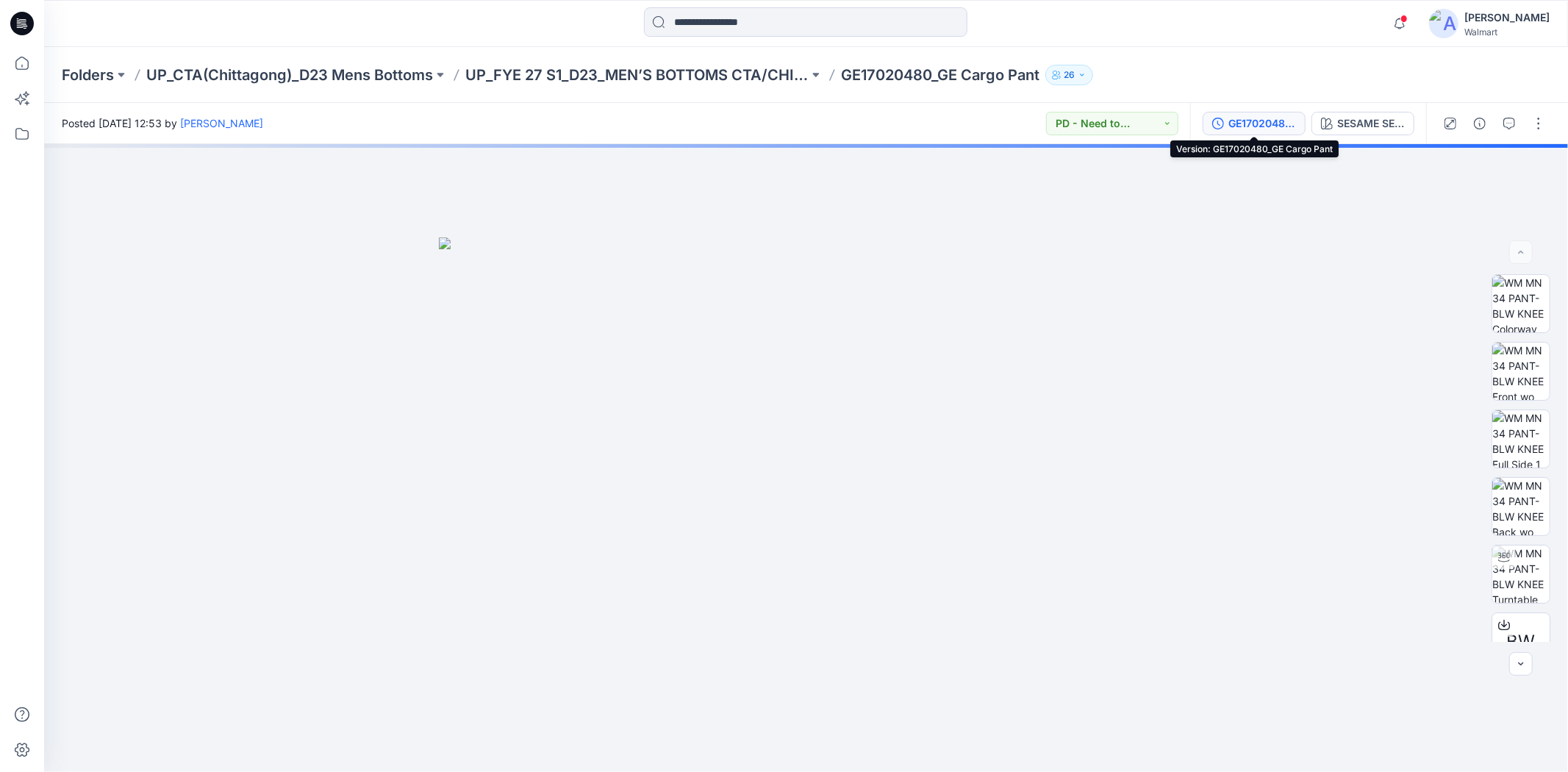
click at [1281, 125] on div "GE17020480_GE Cargo Pant" at bounding box center [1262, 123] width 68 height 16
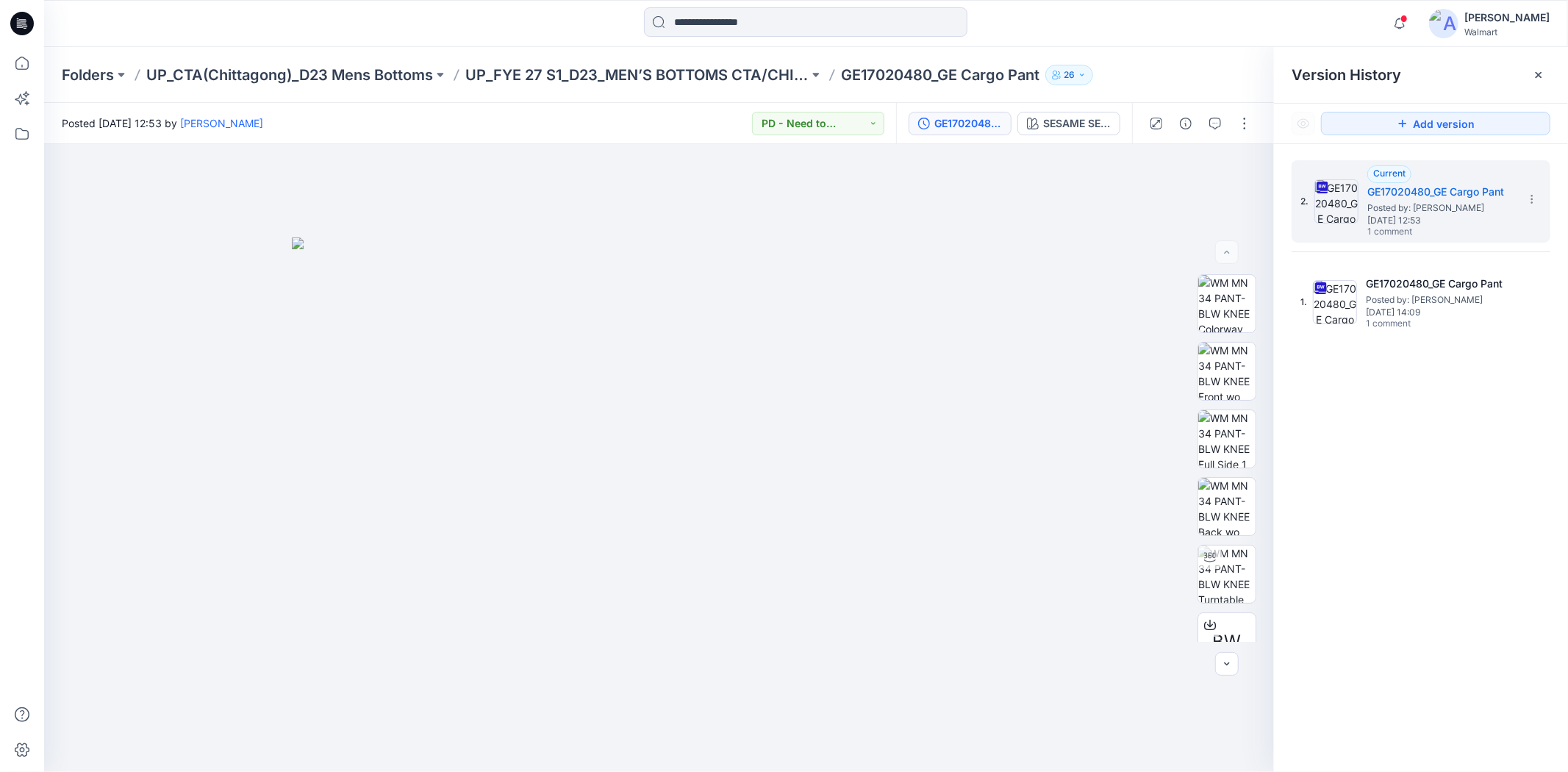
click at [1214, 83] on div "Folders UP_CTA(Chittagong)_D23 Mens Bottoms UP_FYE 27 S1_D23_MEN’S BOTTOMS CTA/…" at bounding box center [749, 75] width 1374 height 21
click at [1544, 76] on icon at bounding box center [1539, 75] width 12 height 12
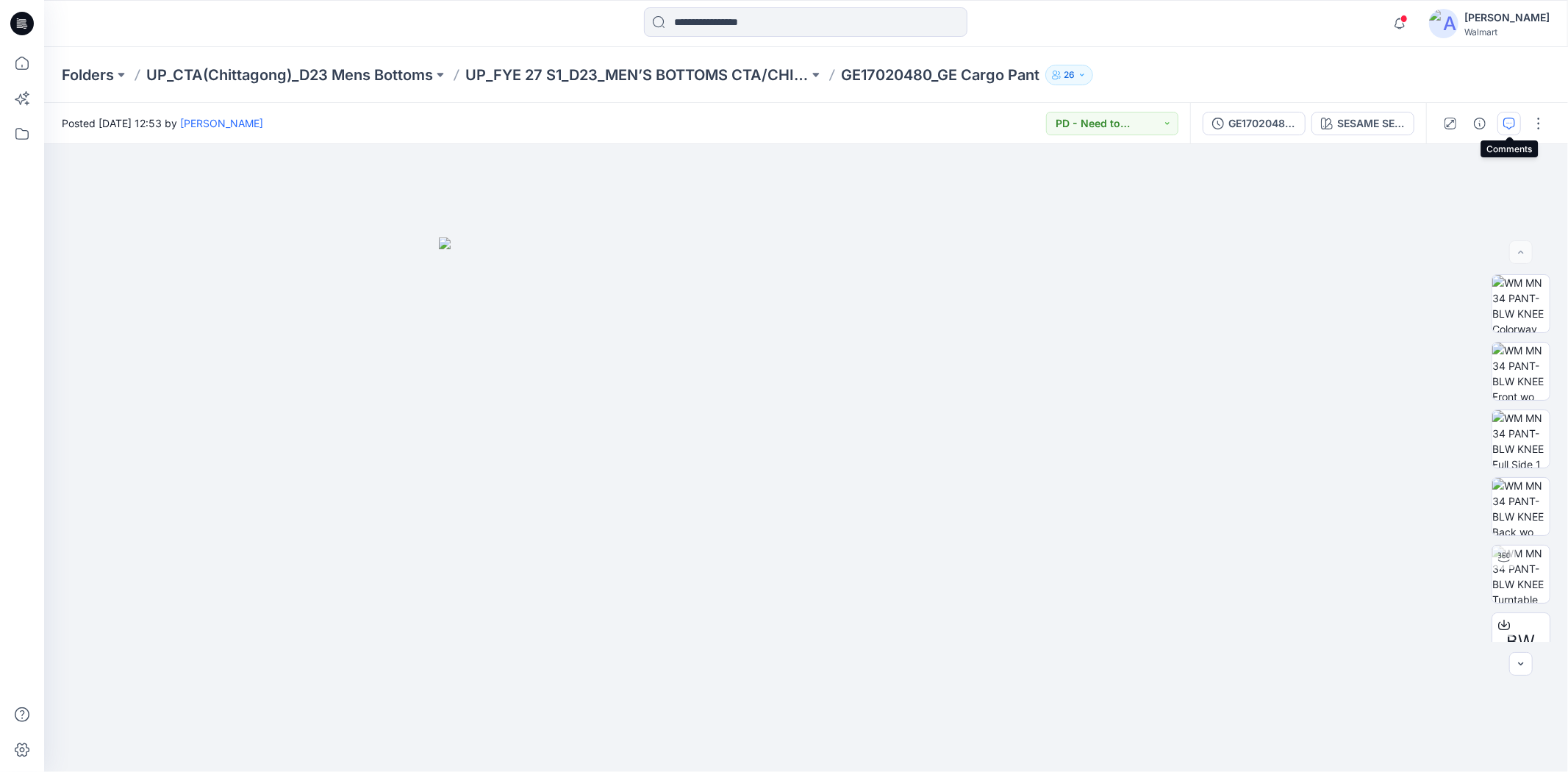
click at [1503, 120] on icon "button" at bounding box center [1509, 123] width 12 height 12
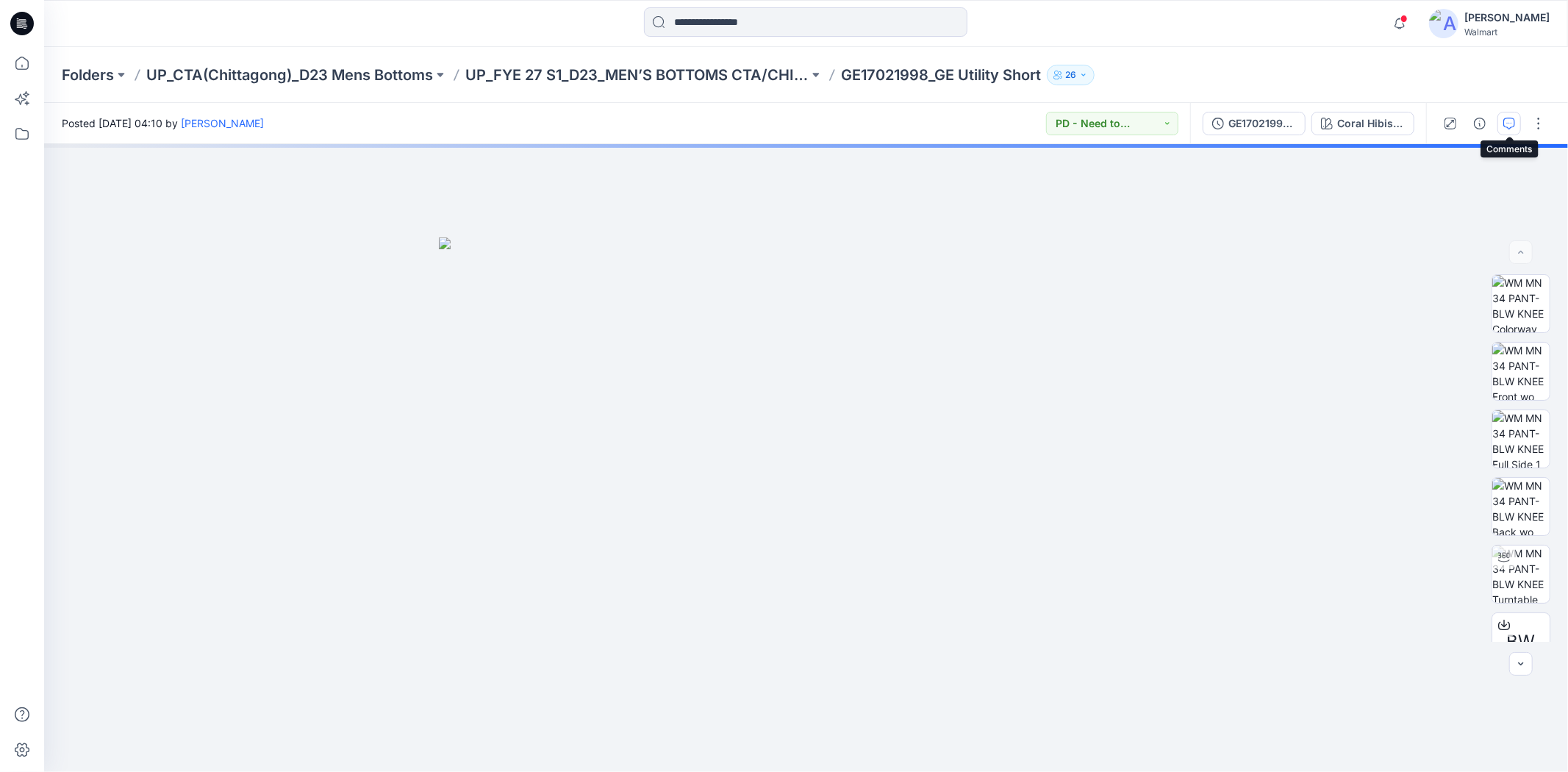
click at [1503, 126] on icon "button" at bounding box center [1509, 123] width 12 height 12
